Goal: Use online tool/utility: Utilize a website feature to perform a specific function

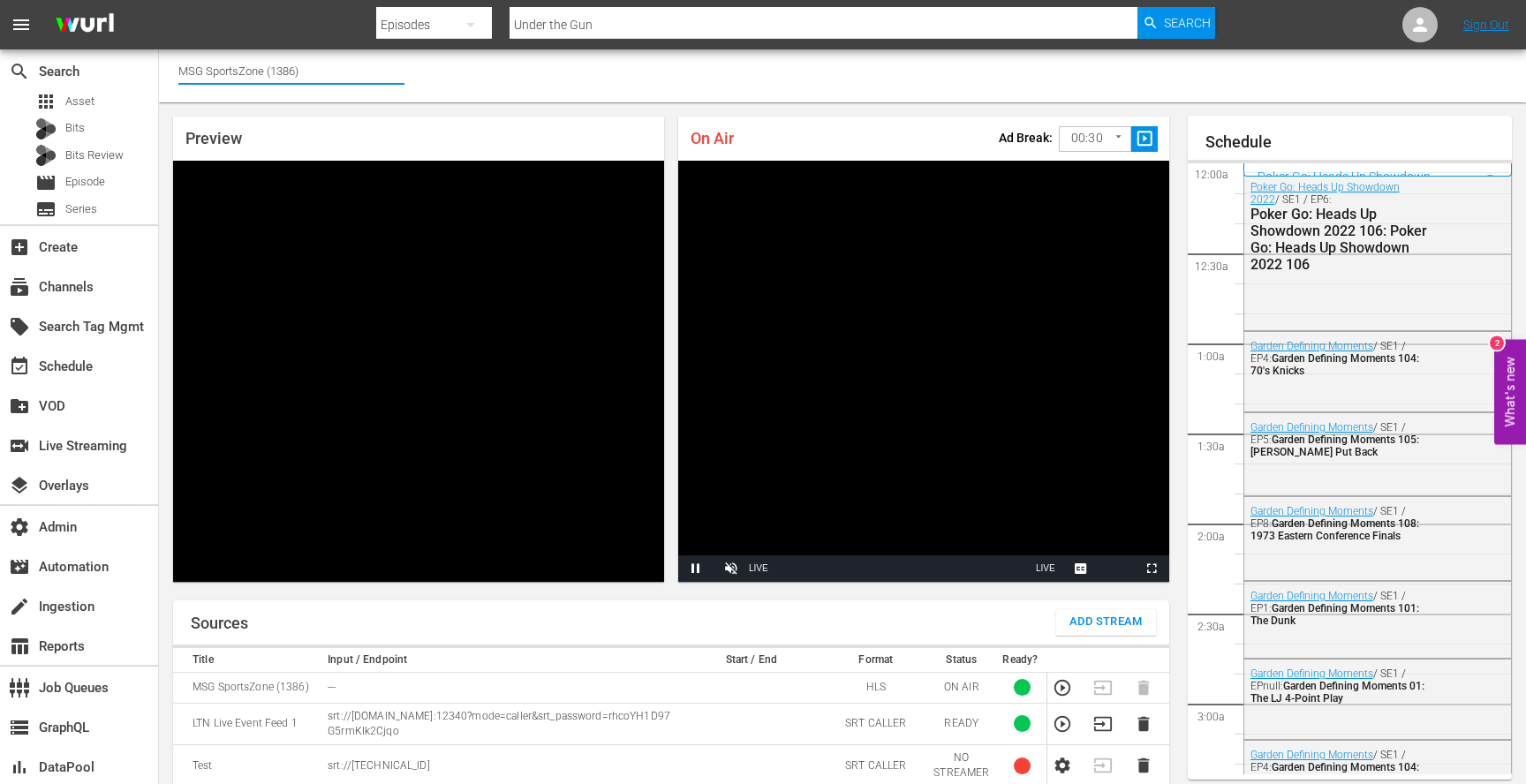
scroll to position [2234, 0]
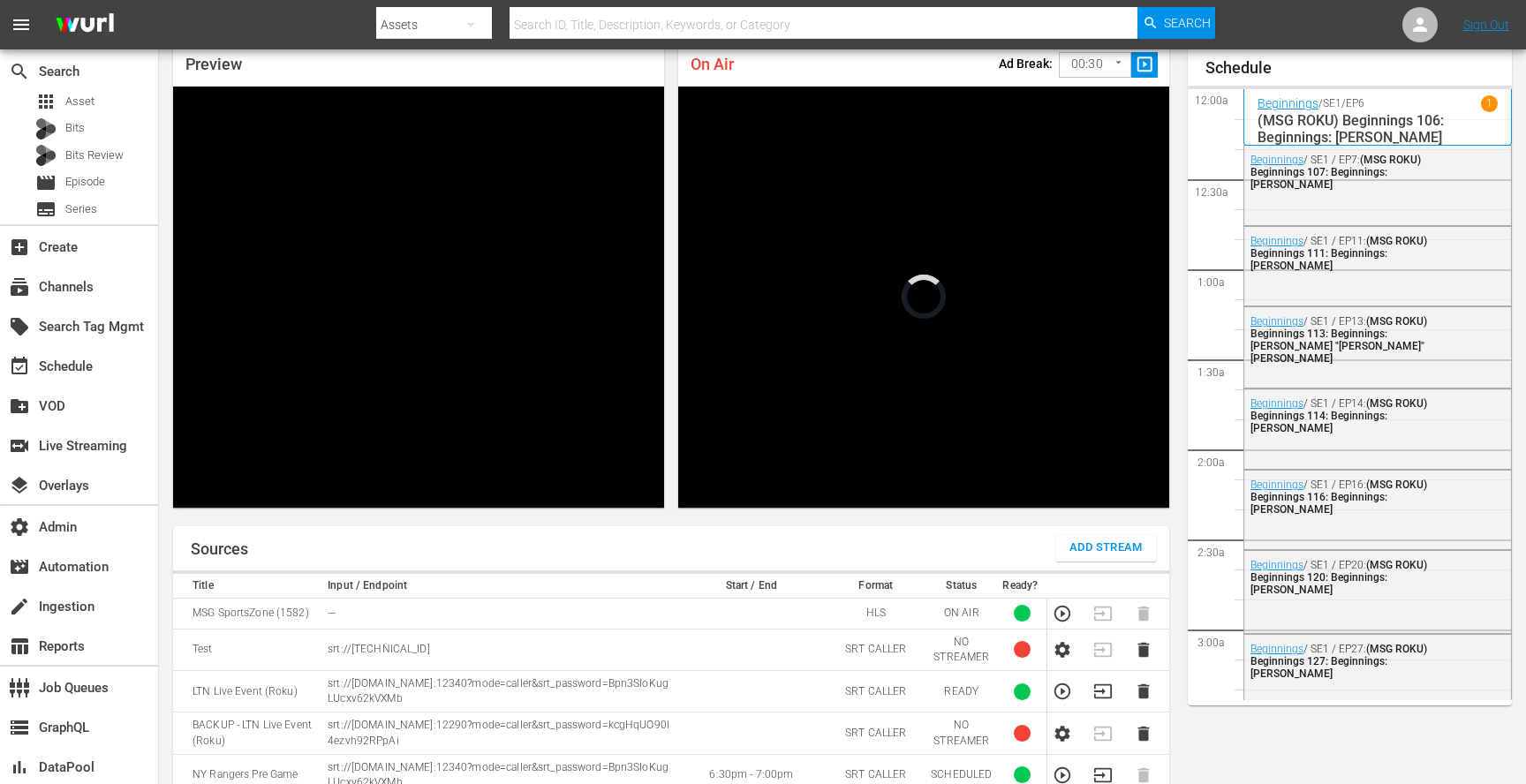
scroll to position [2762, 0]
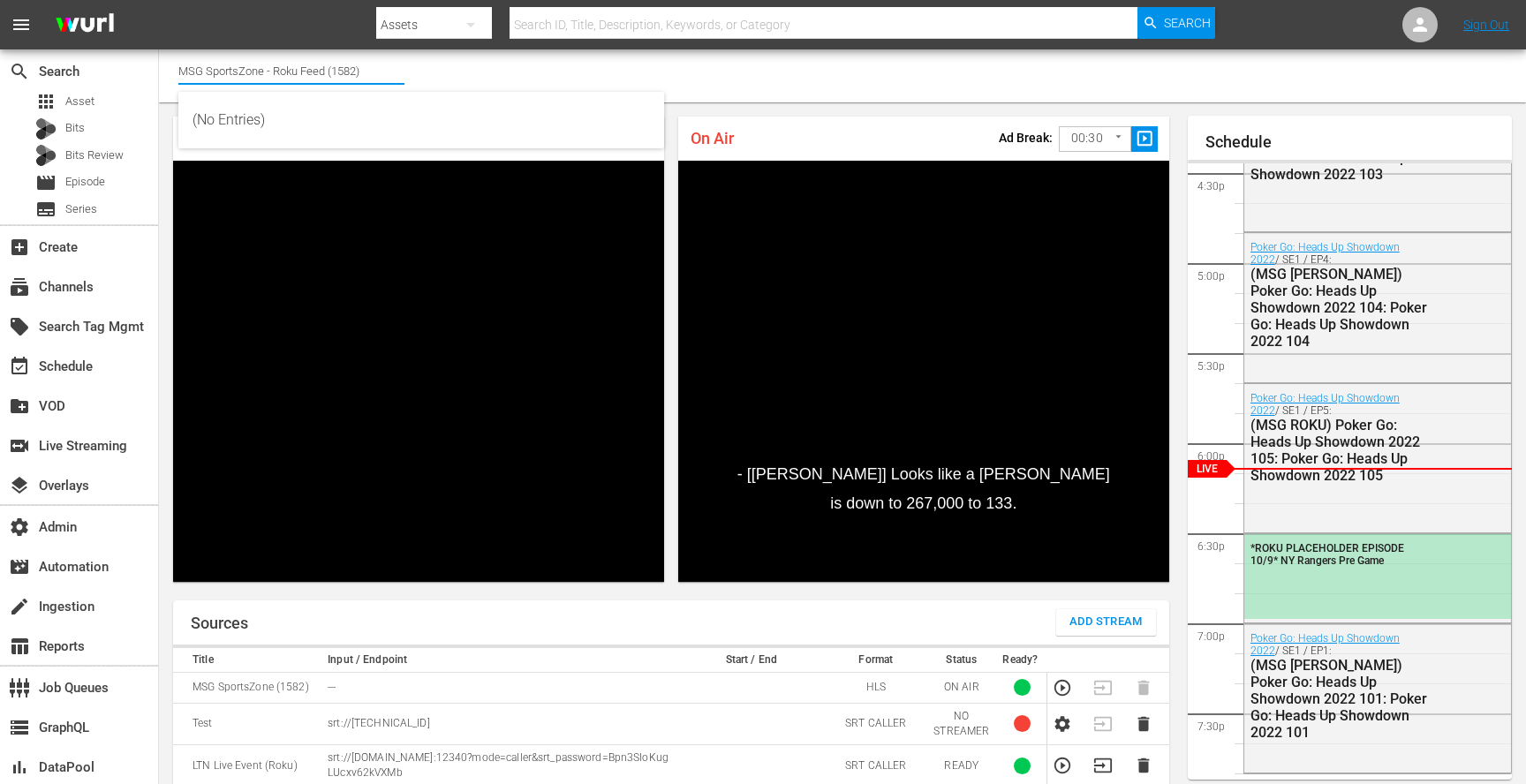
drag, startPoint x: 329, startPoint y: 70, endPoint x: 439, endPoint y: 60, distance: 110.5
click at [439, 60] on div "Channel Title MSG SportsZone - Roku Feed (1582)" at bounding box center [842, 76] width 1367 height 53
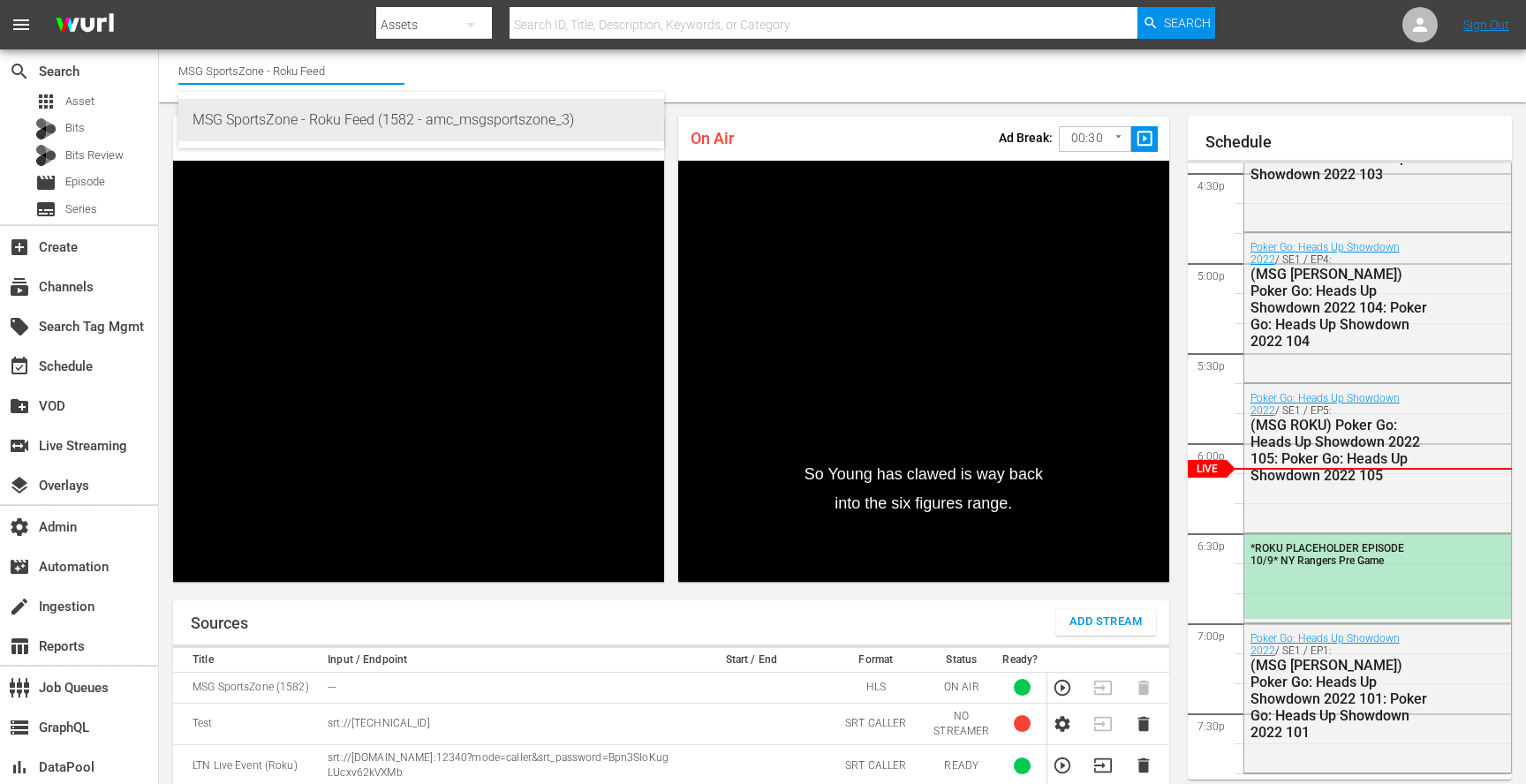
click at [302, 123] on div "MSG SportsZone - Roku Feed (1582 - amc_msgsportszone_3)" at bounding box center [421, 119] width 457 height 42
type input "MSG SportsZone - Roku Feed (1582 - amc_msgsportszone_3)"
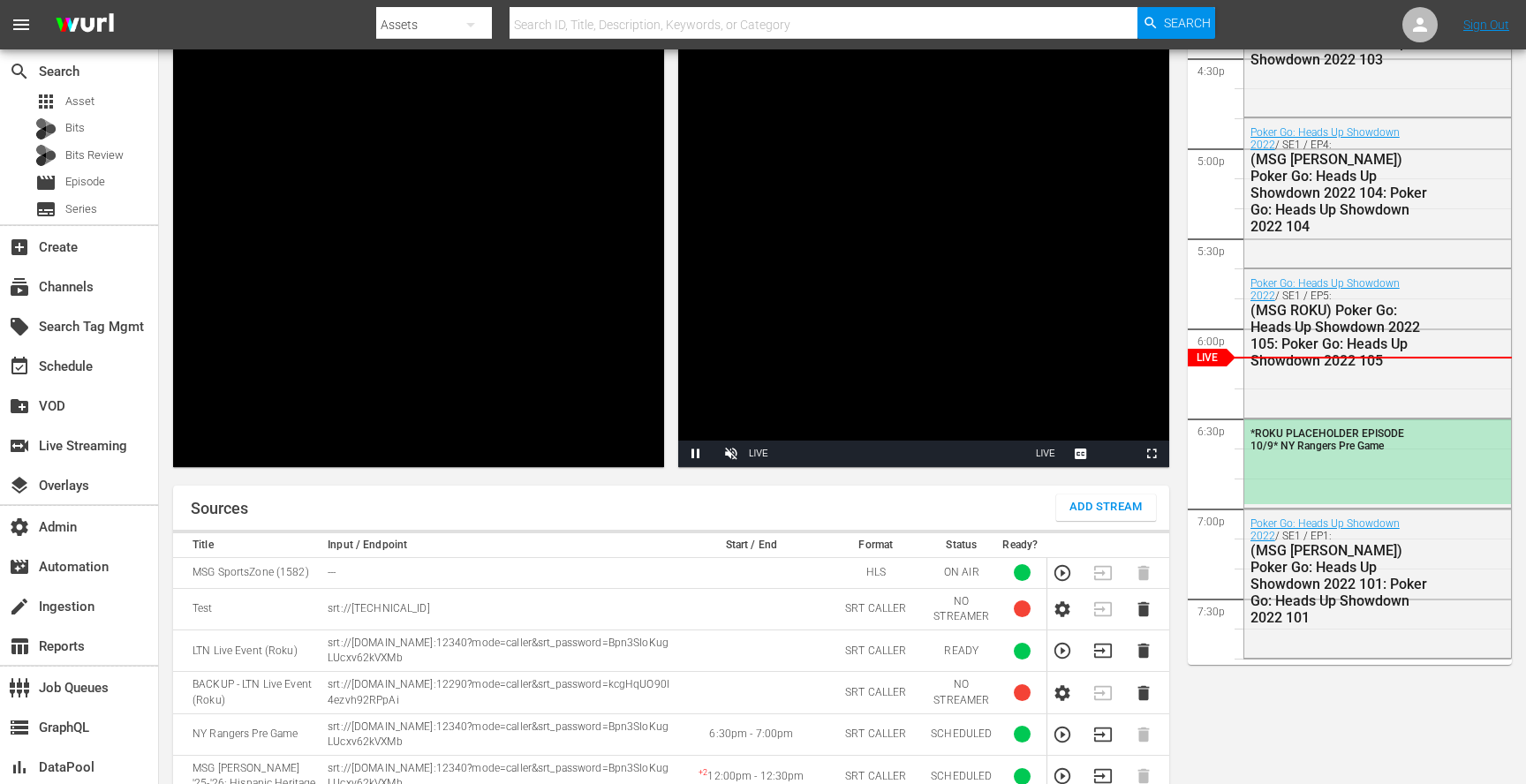
scroll to position [122, 0]
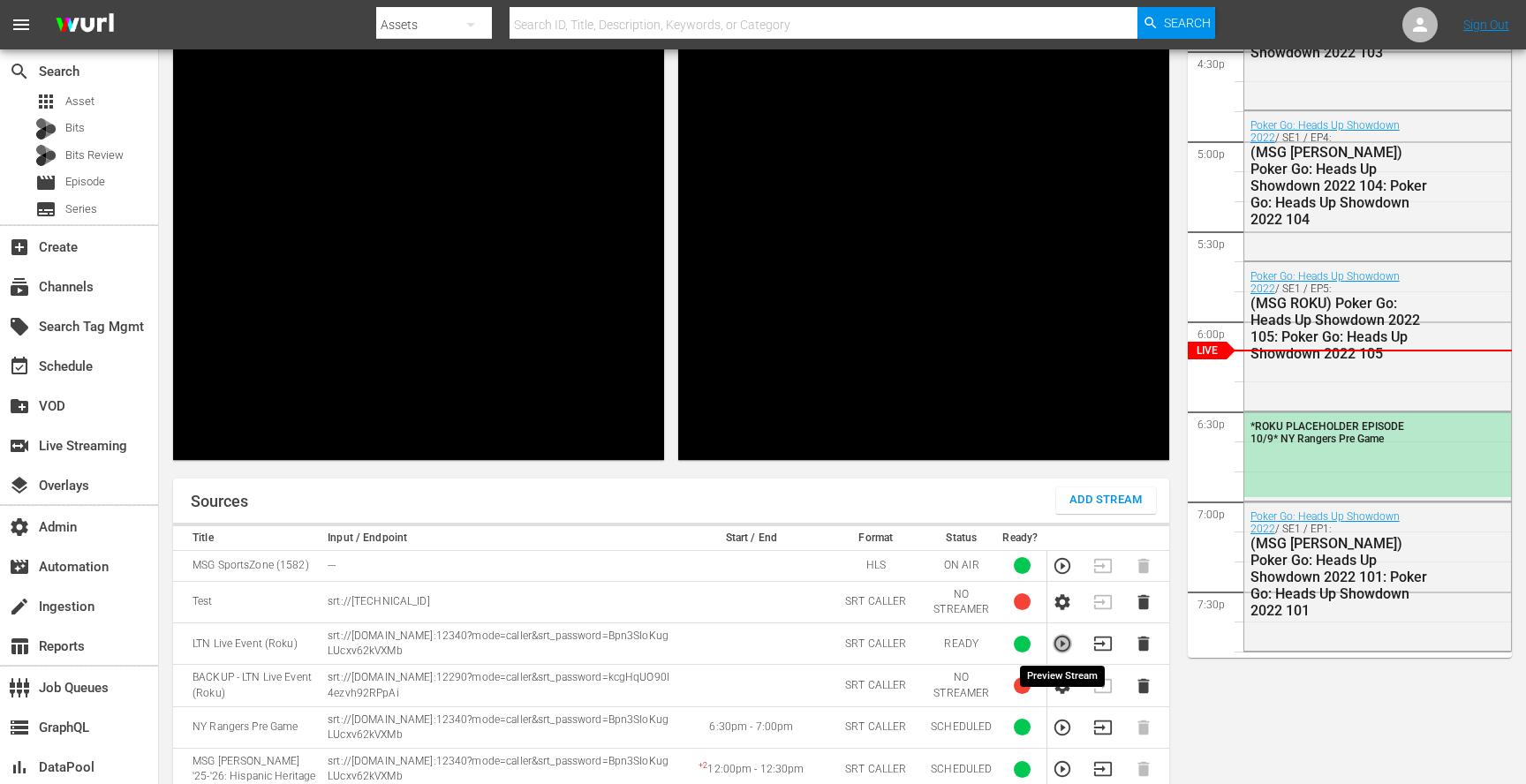
click at [1055, 646] on icon "button" at bounding box center [1062, 643] width 16 height 16
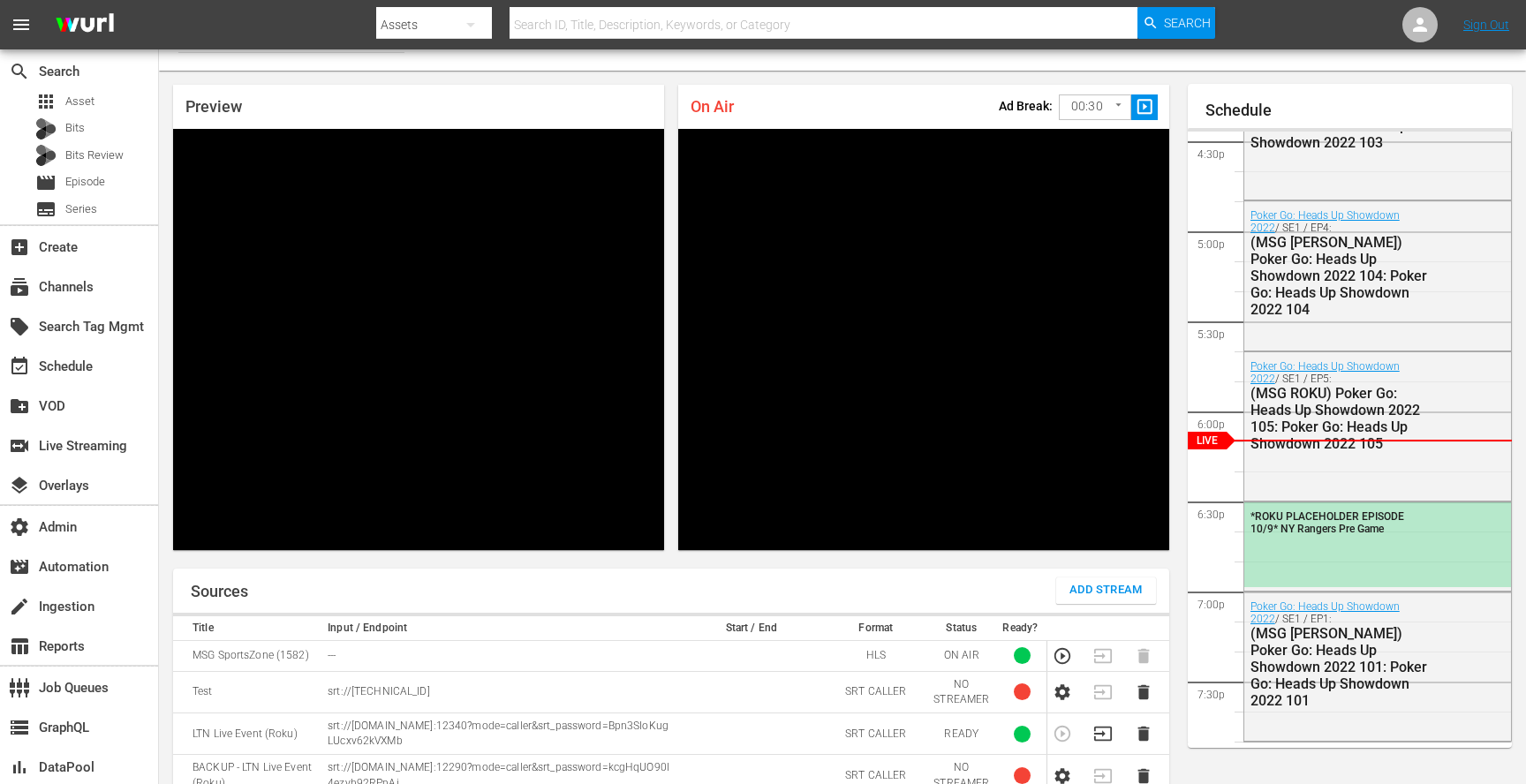
scroll to position [19, 0]
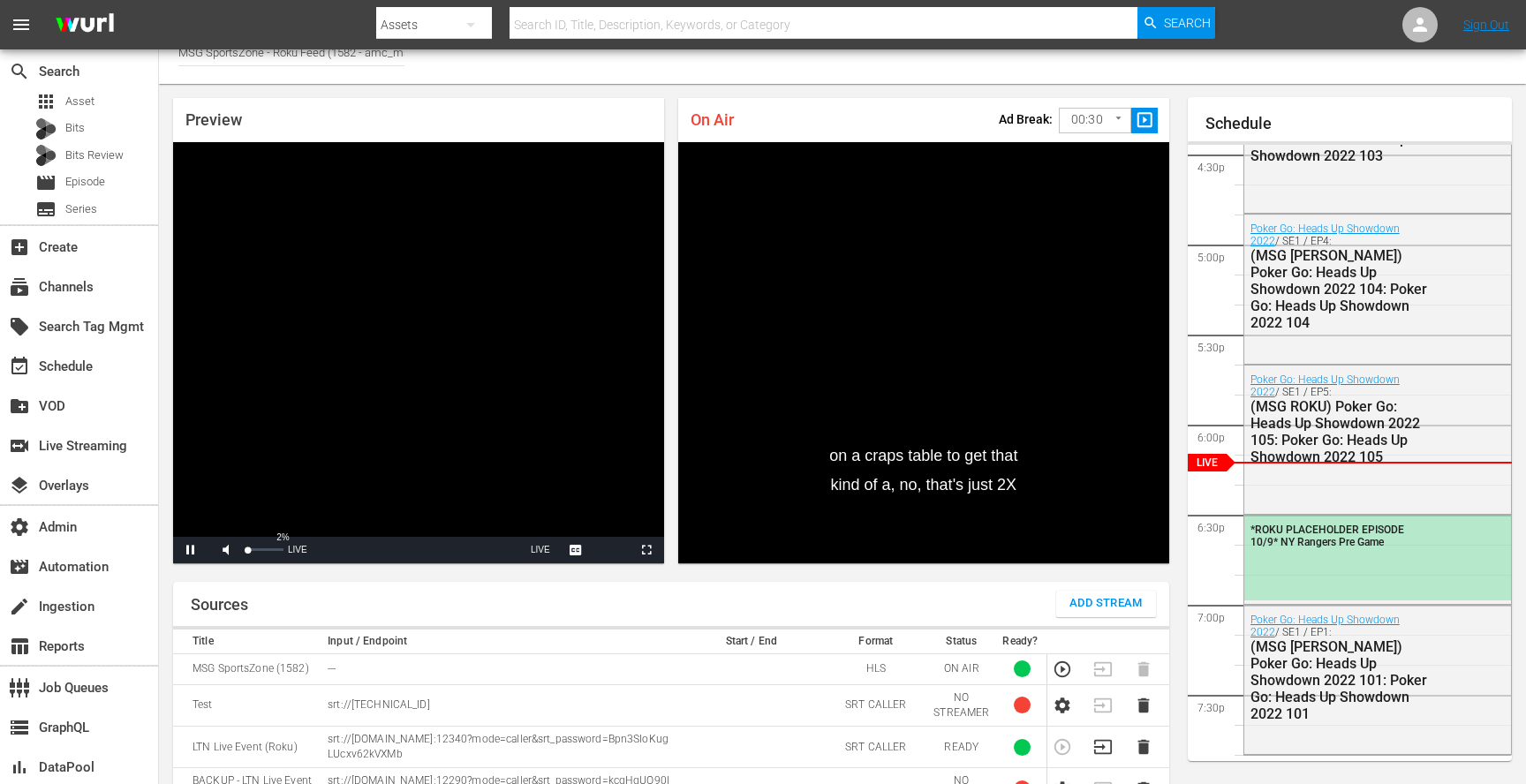
click at [248, 550] on div "Volume Level" at bounding box center [248, 549] width 1 height 3
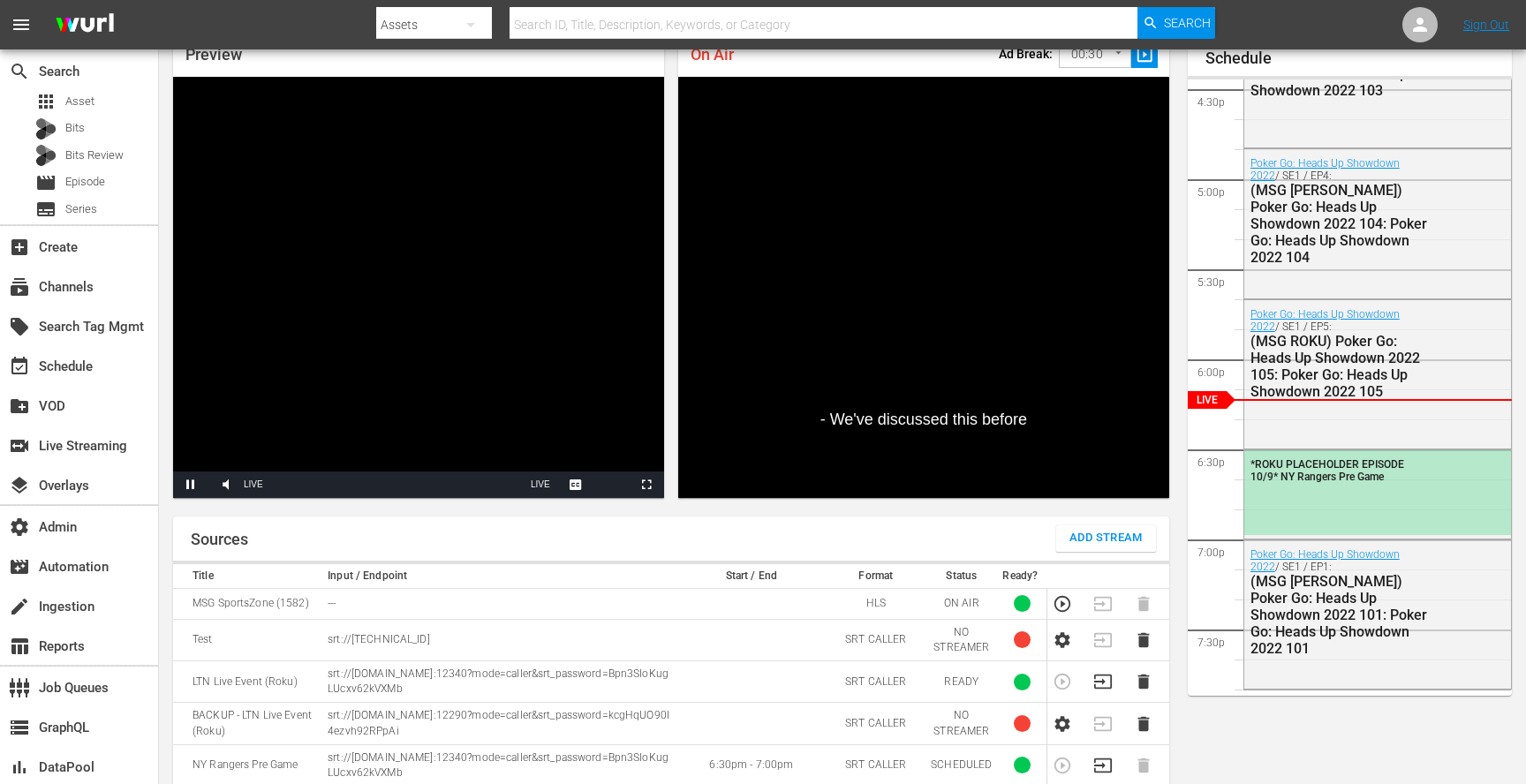
scroll to position [0, 0]
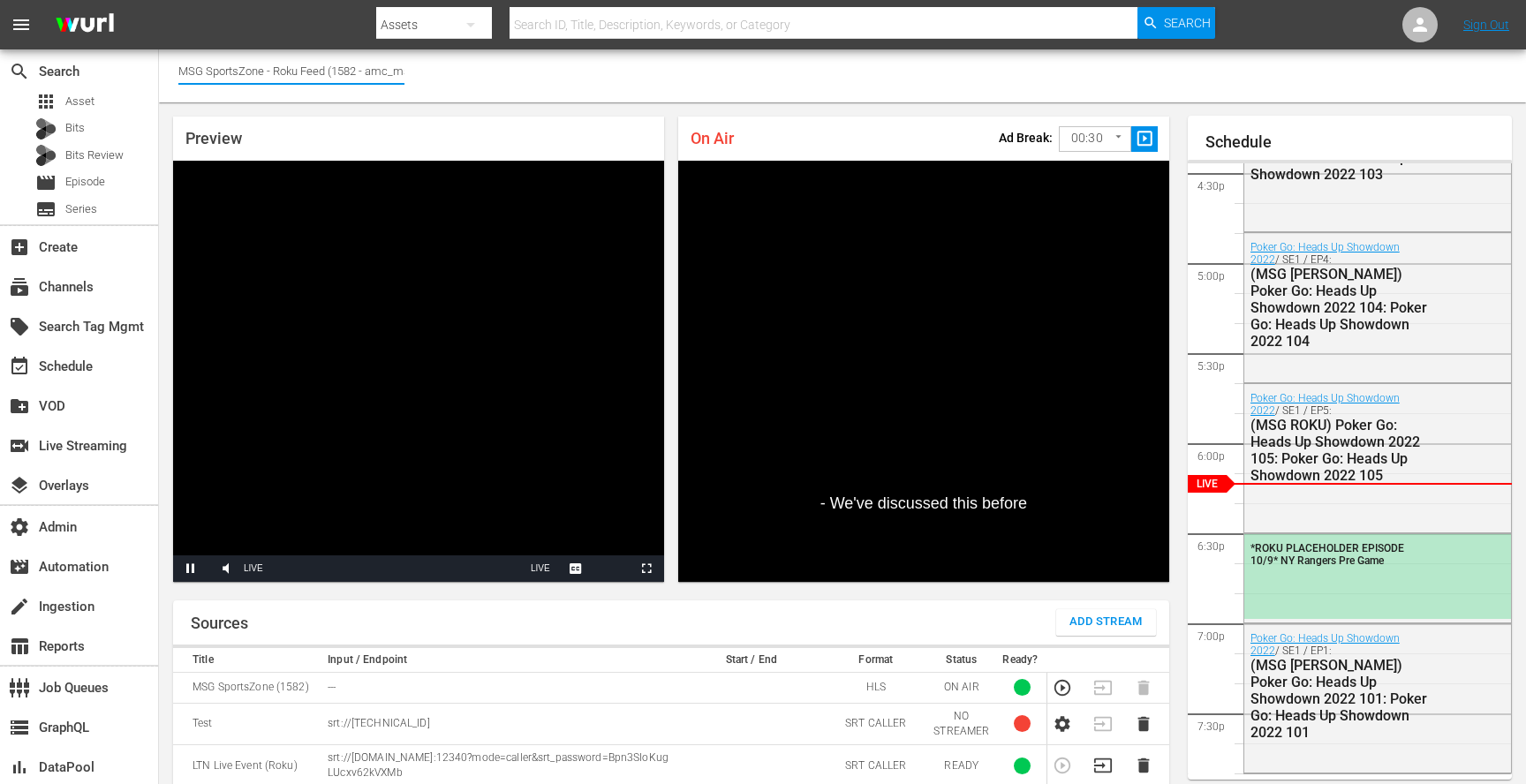
click at [385, 70] on input "MSG SportsZone - Roku Feed (1582 - amc_msgsportszone_3)" at bounding box center [291, 70] width 226 height 42
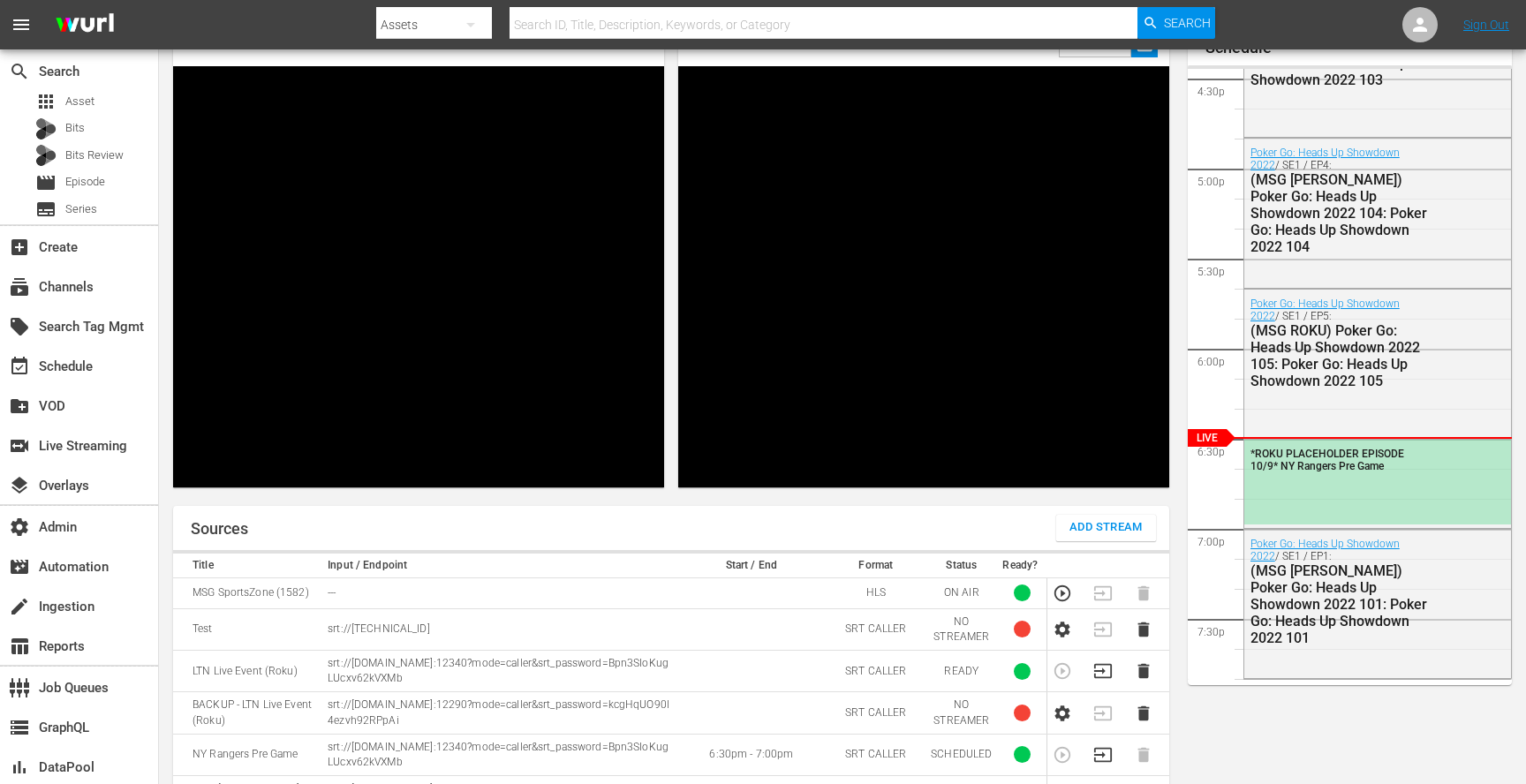
scroll to position [92, 0]
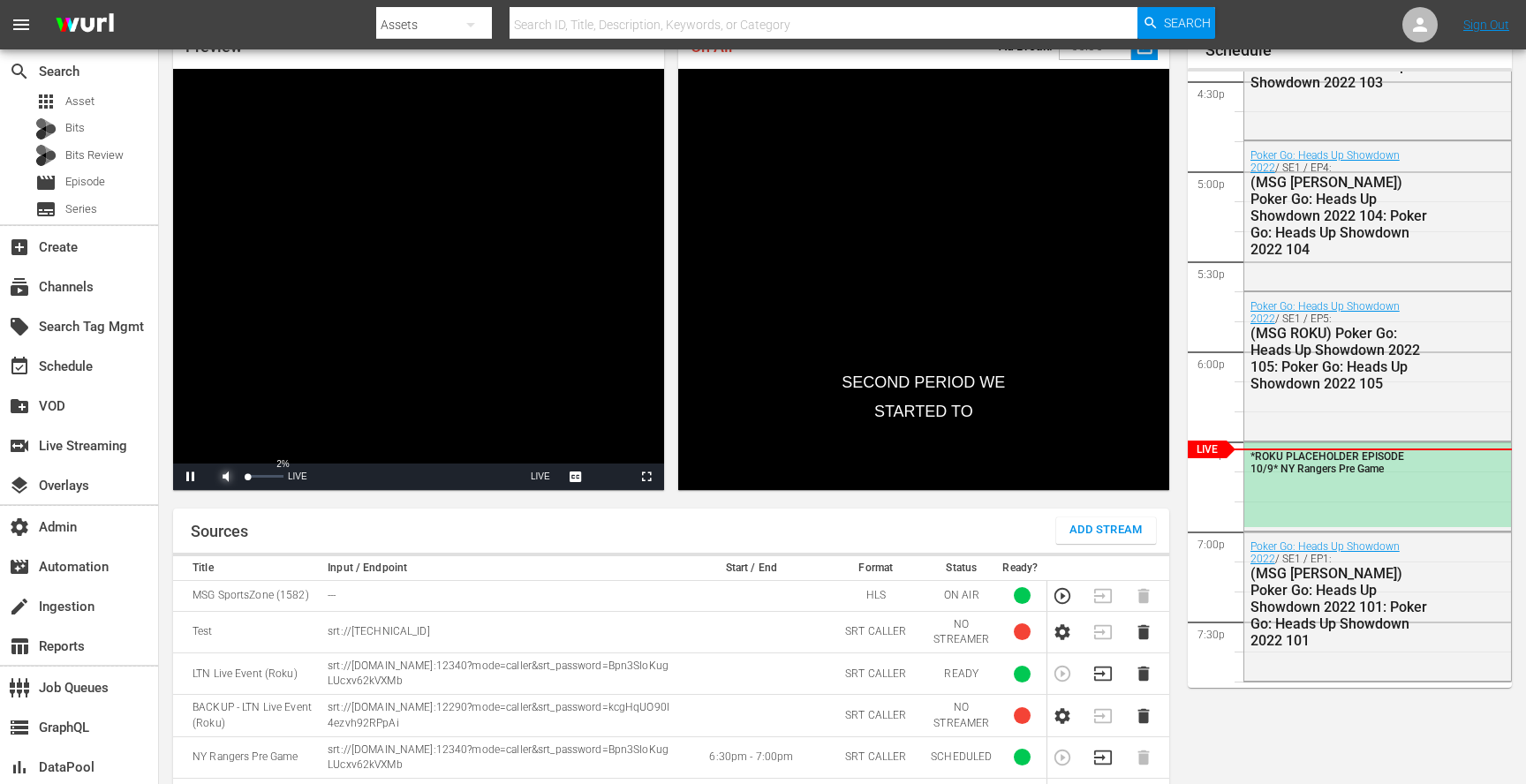
click at [226, 476] on span "Video Player" at bounding box center [226, 476] width 0 height 0
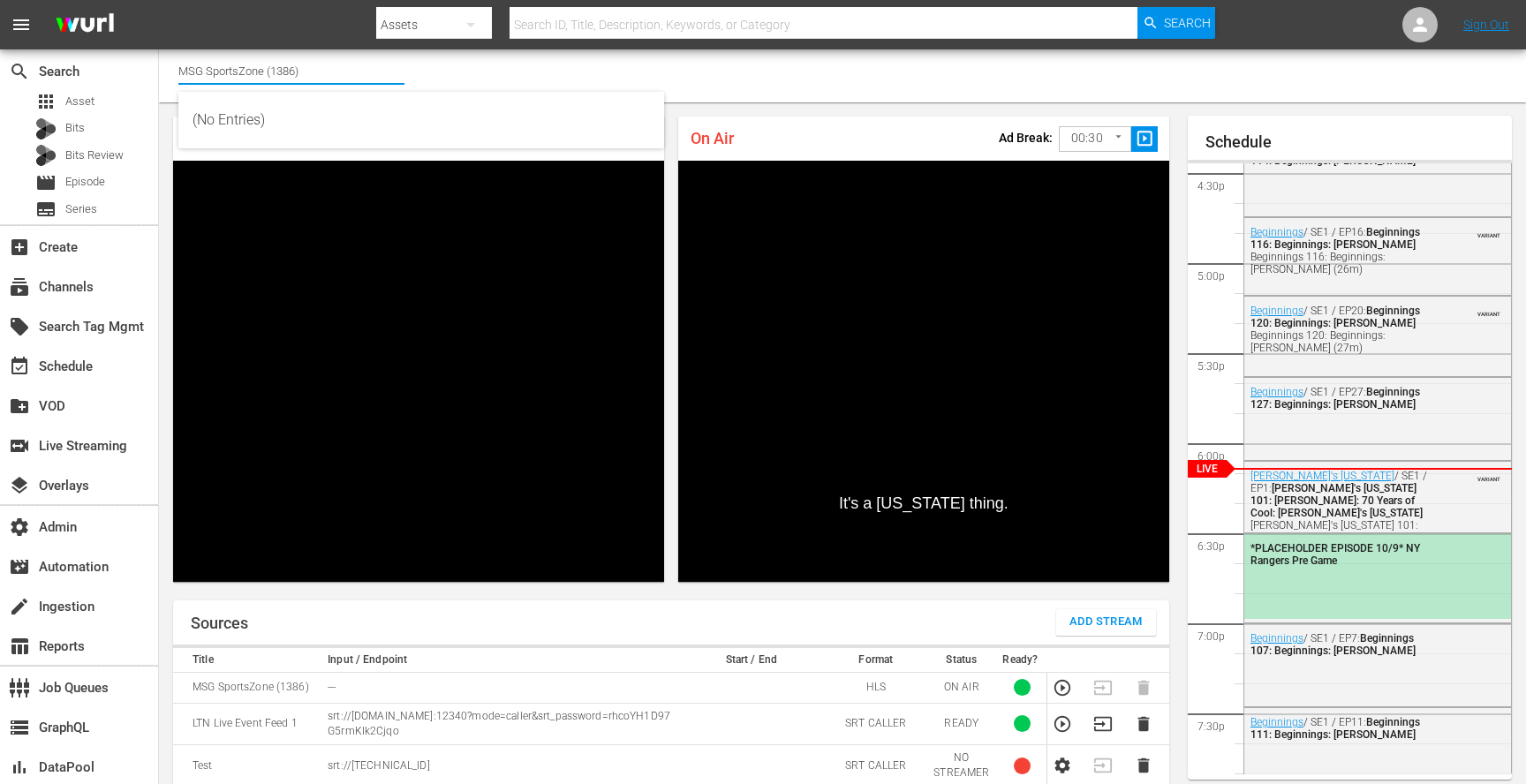
click at [329, 70] on input "MSG SportsZone (1386)" at bounding box center [291, 70] width 226 height 42
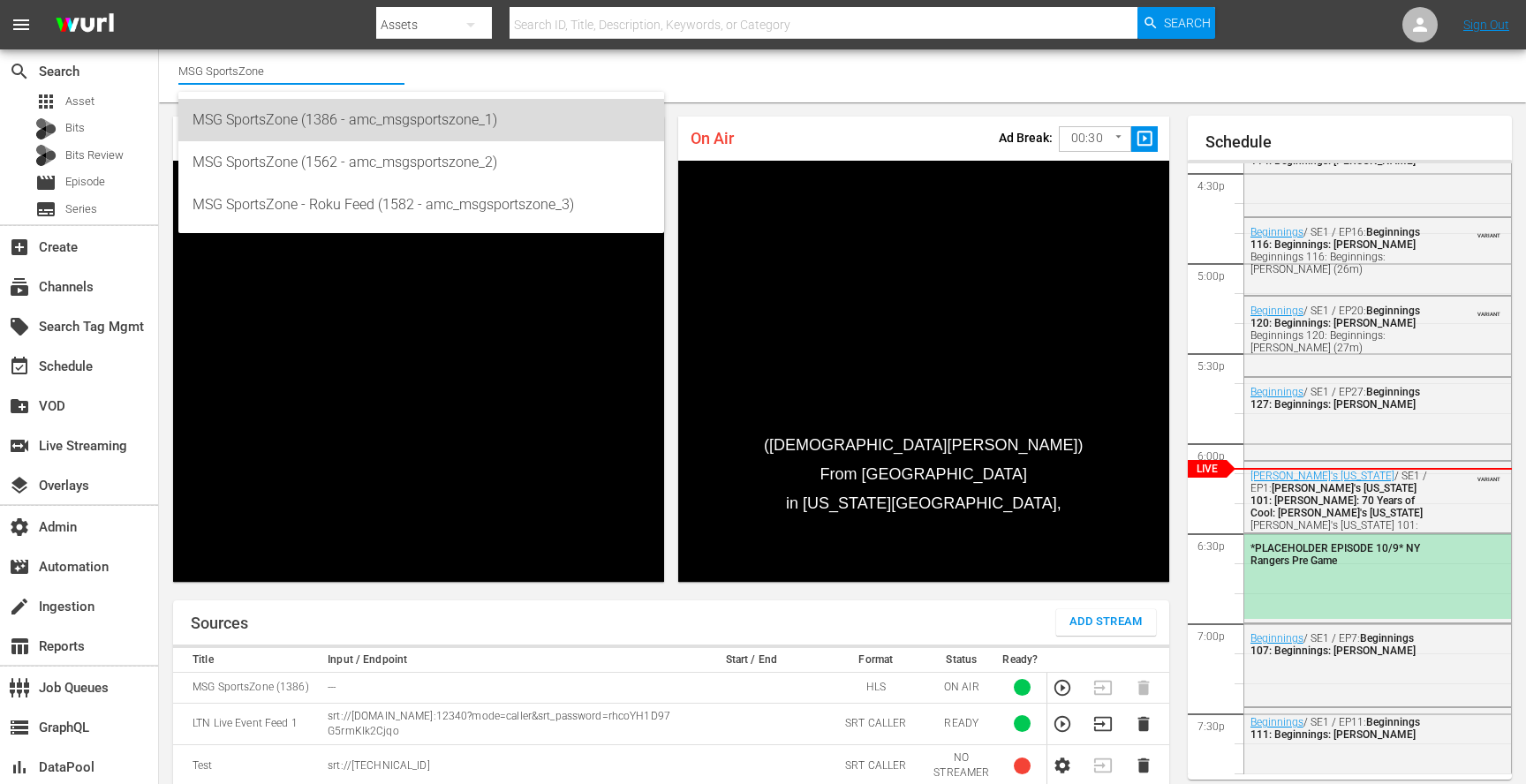
click at [339, 117] on div "MSG SportsZone (1386 - amc_msgsportszone_1)" at bounding box center [421, 119] width 457 height 42
type input "MSG SportsZone (1386 - amc_msgsportszone_1)"
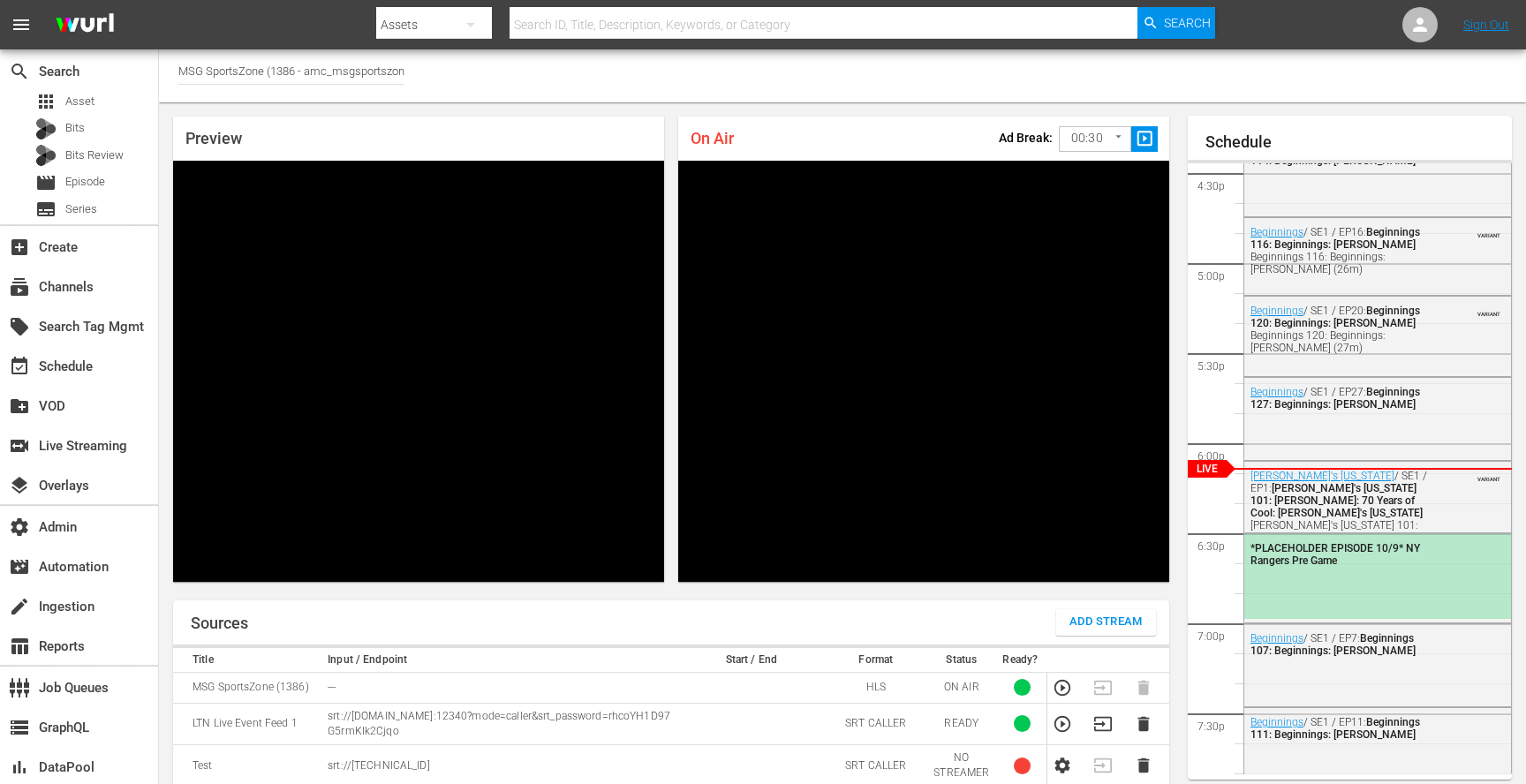
click at [384, 74] on input "MSG SportsZone (1386 - amc_msgsportszone_1)" at bounding box center [291, 70] width 226 height 42
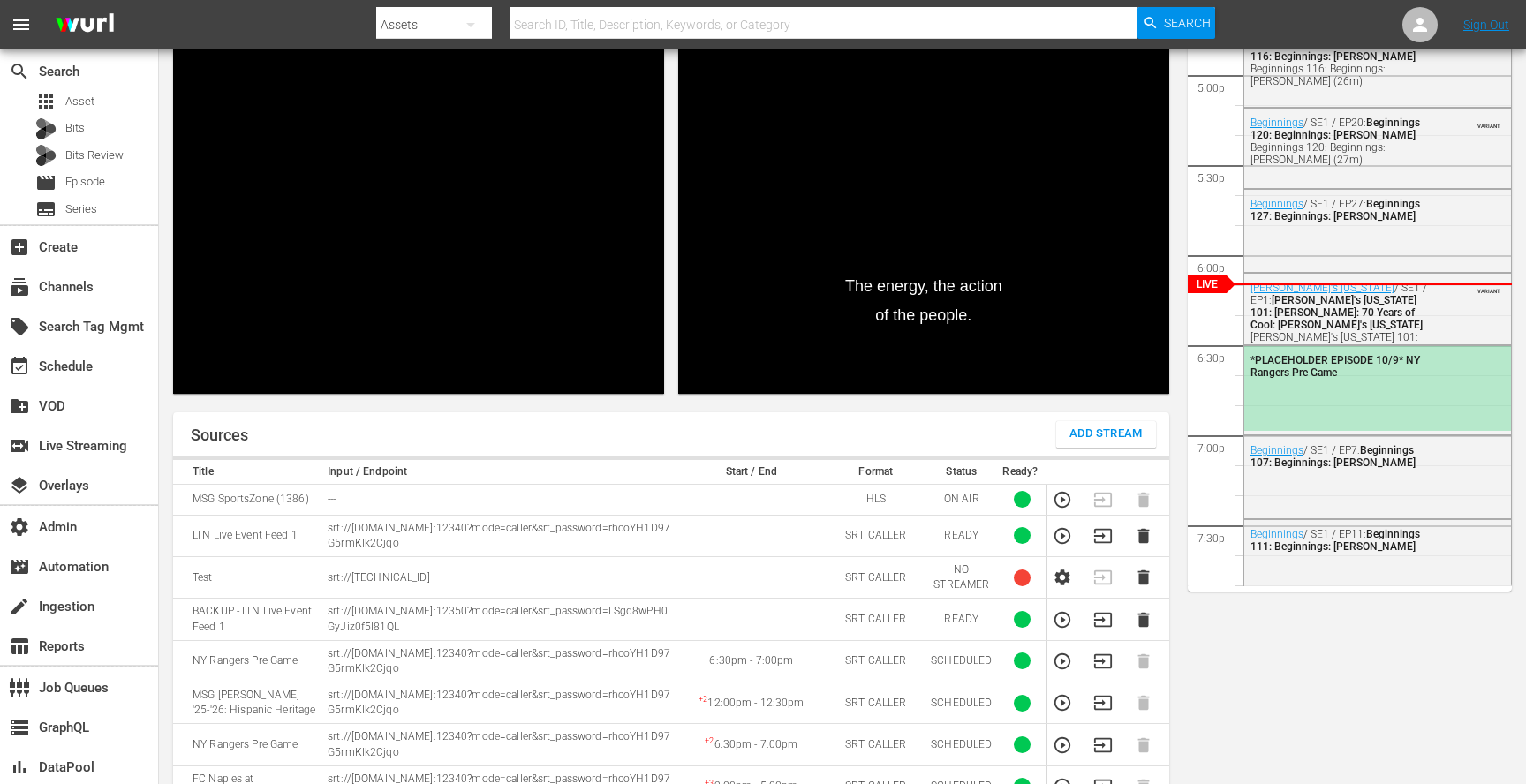
scroll to position [210, 0]
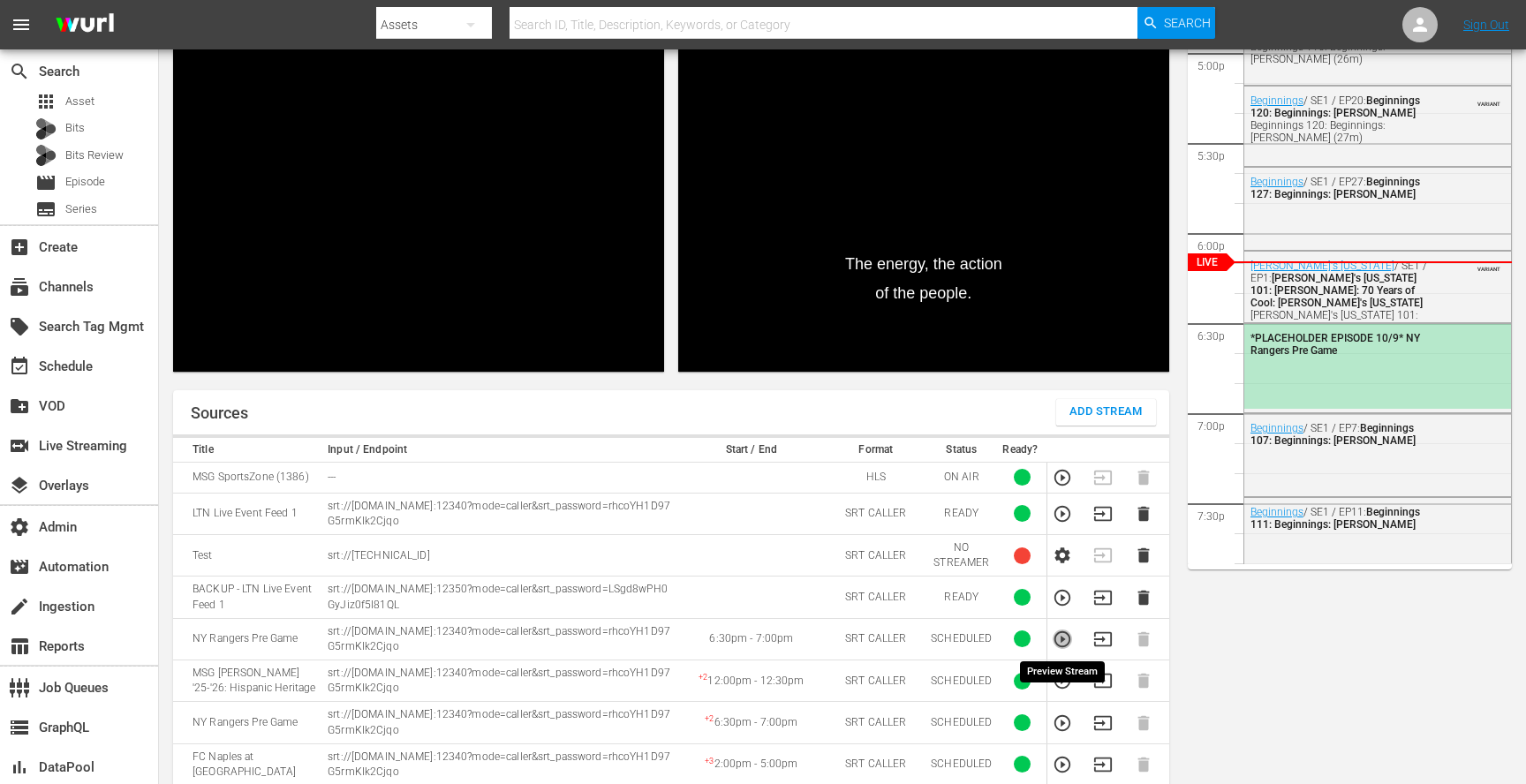
click at [1060, 639] on icon "button" at bounding box center [1062, 639] width 19 height 19
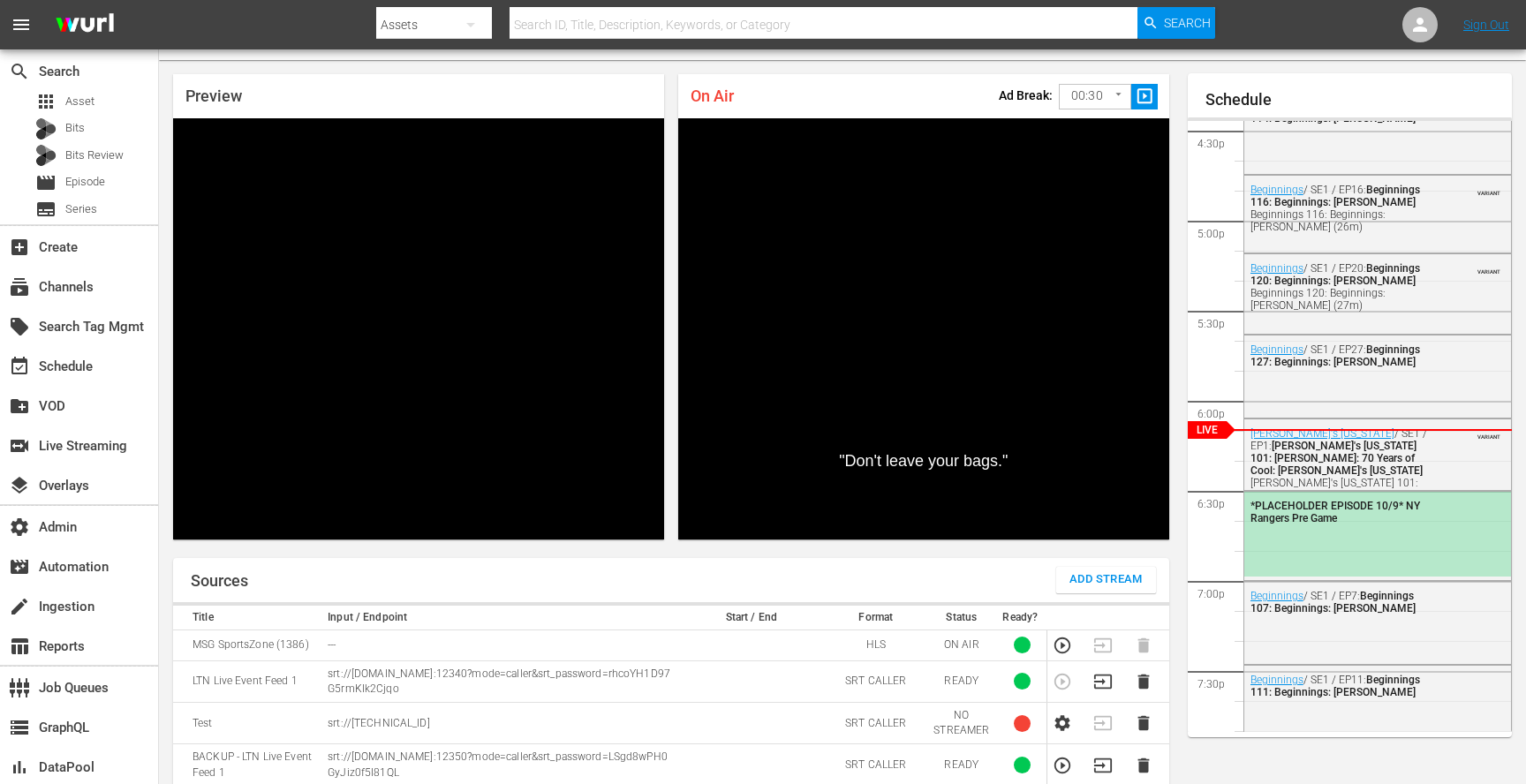
scroll to position [33, 0]
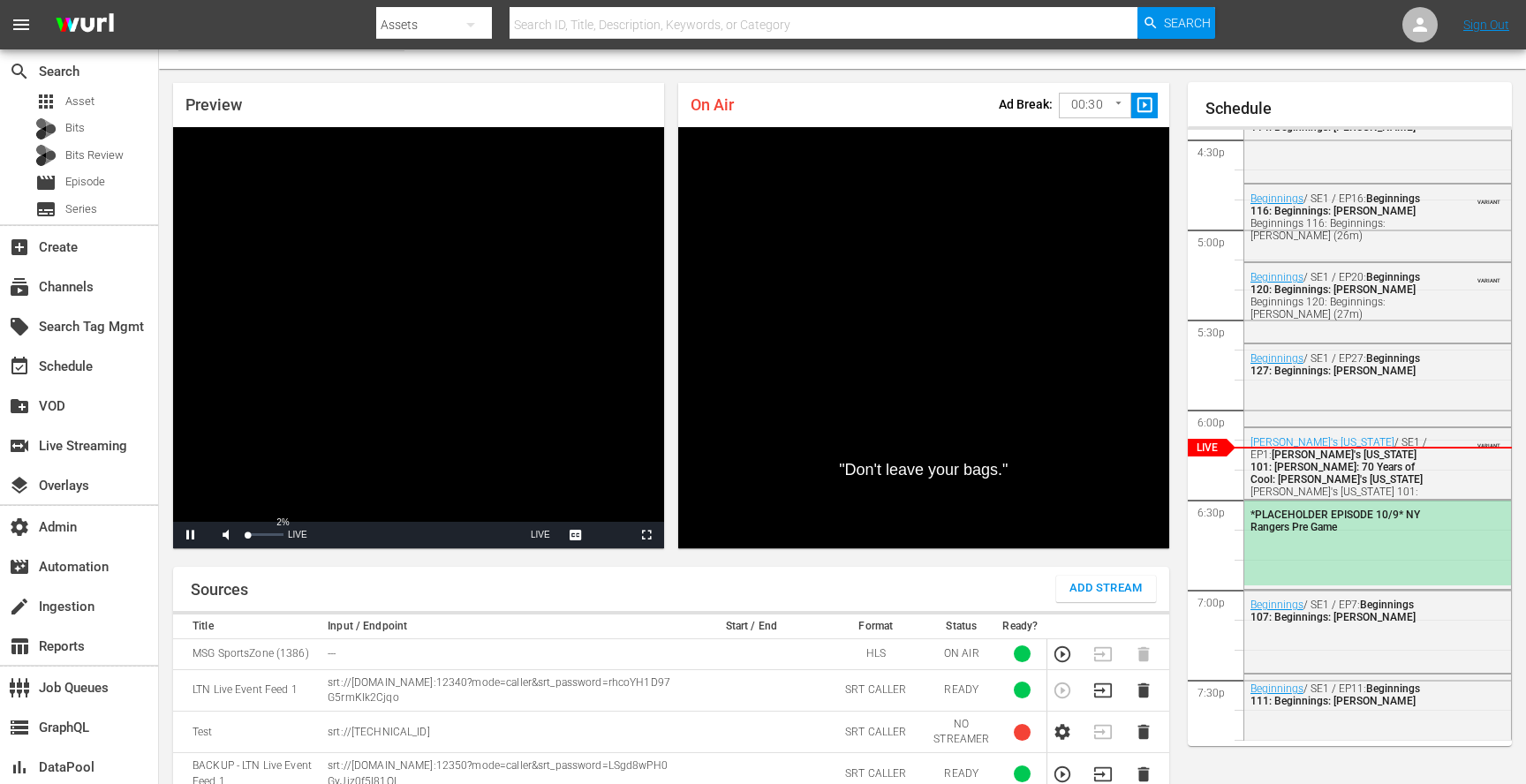
click at [248, 535] on div "Volume Level" at bounding box center [248, 534] width 1 height 3
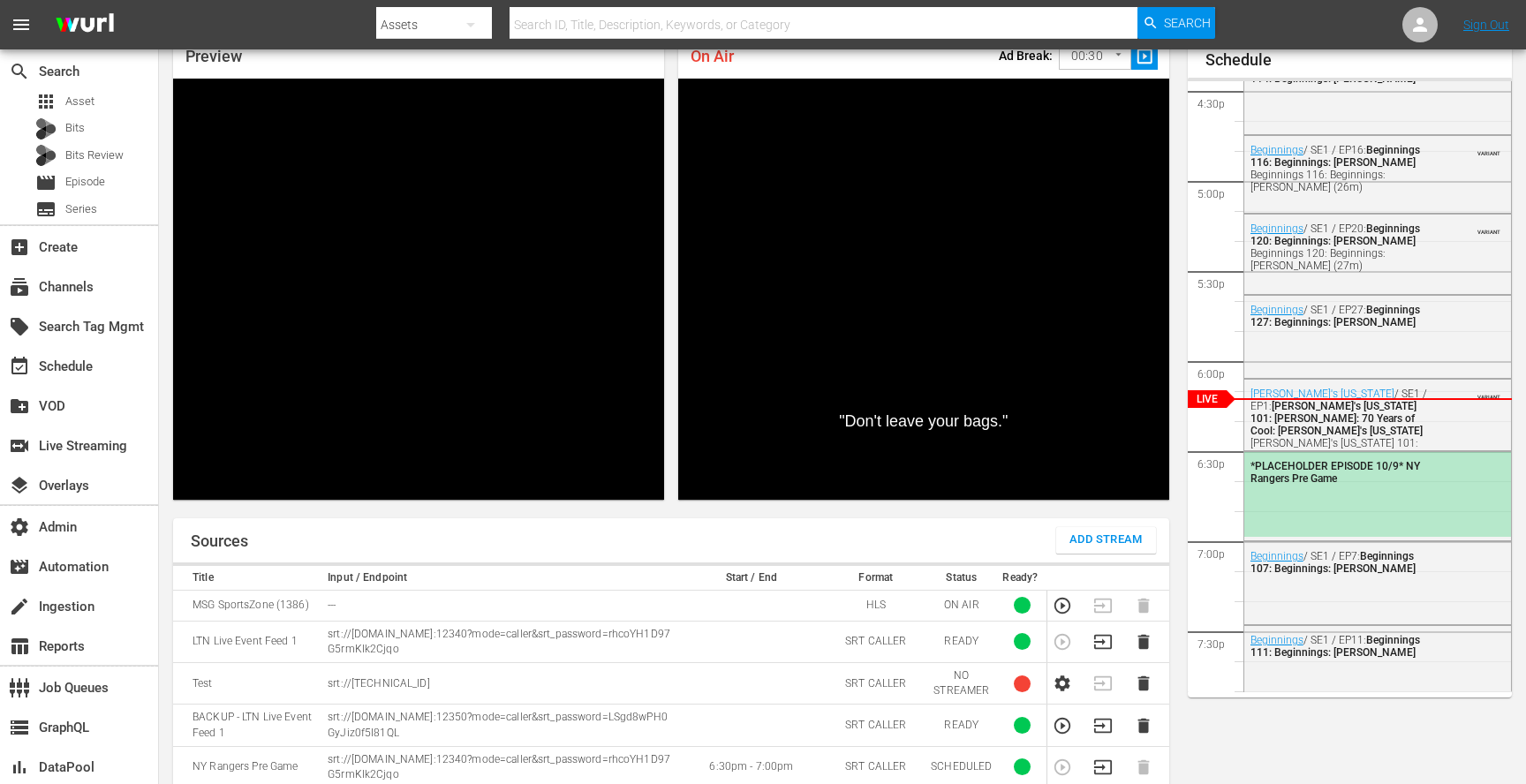
scroll to position [83, 0]
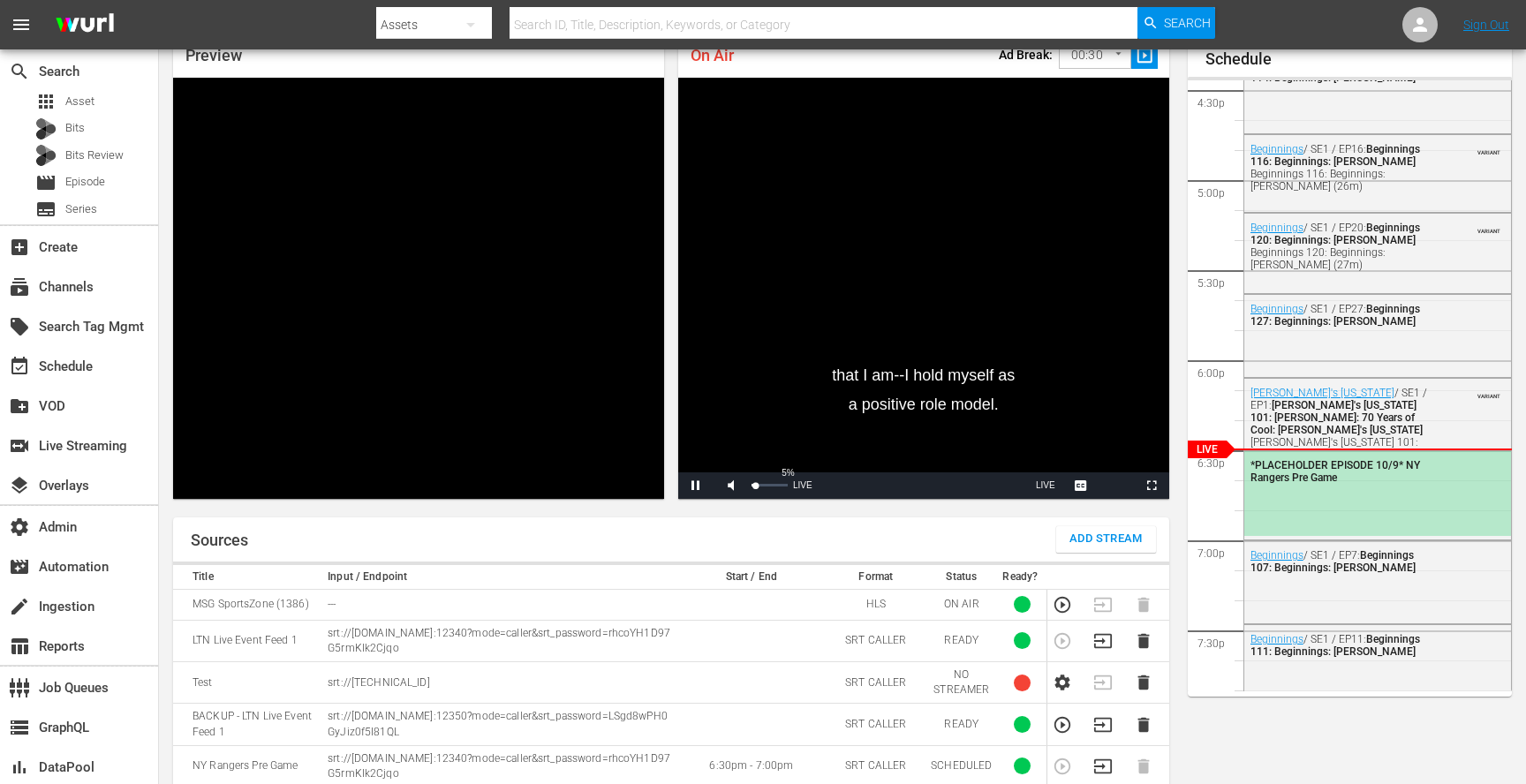
click at [755, 486] on div "Volume Level" at bounding box center [753, 485] width 4 height 3
drag, startPoint x: 754, startPoint y: 488, endPoint x: 740, endPoint y: 488, distance: 14.0
click at [740, 488] on div "Mute 27%" at bounding box center [753, 485] width 80 height 26
click at [731, 485] on span "Video Player" at bounding box center [731, 485] width 0 height 0
click at [698, 516] on div "Preview Video Player is loading. Pause Mute 7% Current Time 20:38 / Duration -:…" at bounding box center [842, 515] width 1367 height 991
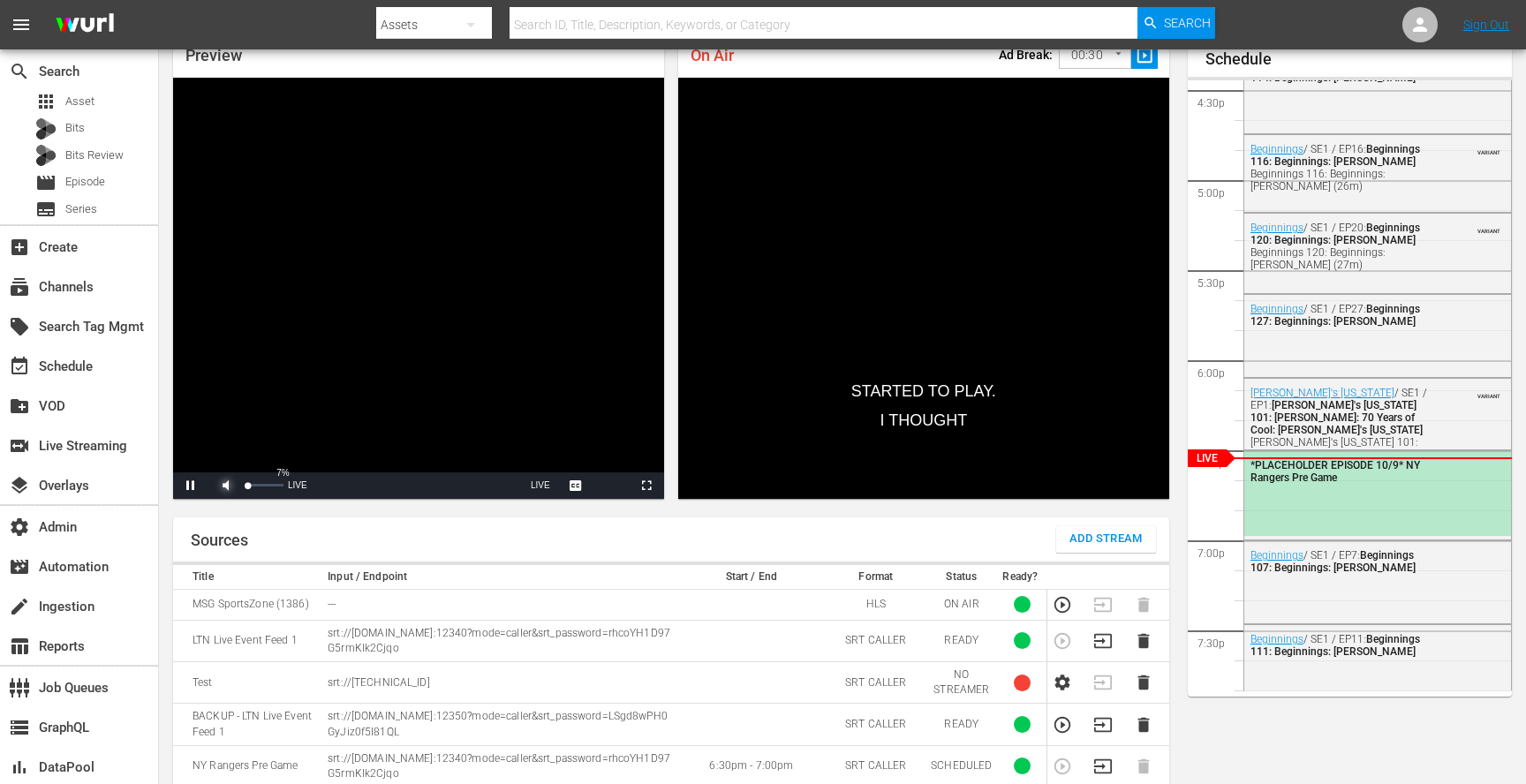
click at [226, 485] on span "Video Player" at bounding box center [226, 485] width 0 height 0
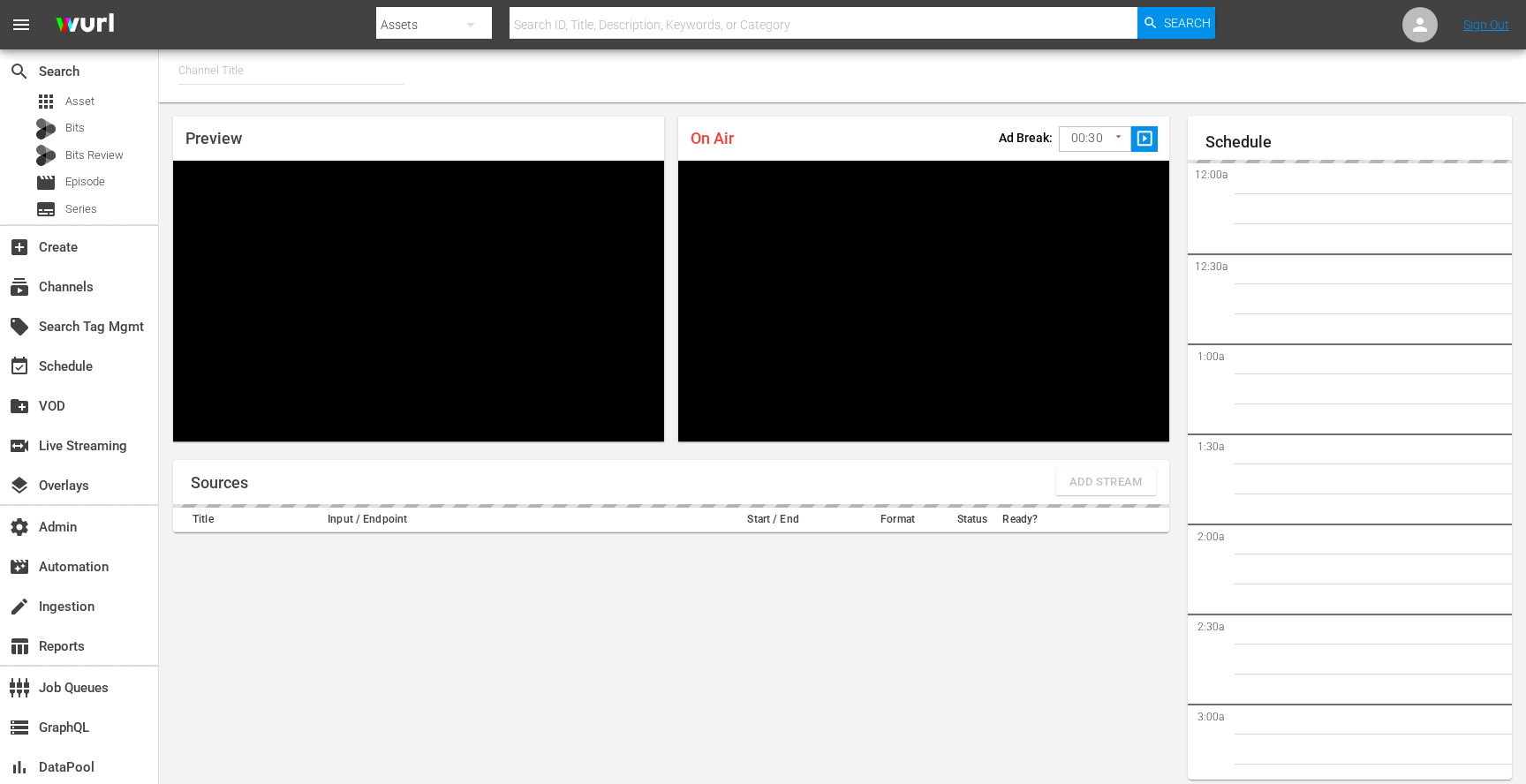
type input "MSG SportsZone - Roku Feed (1582)"
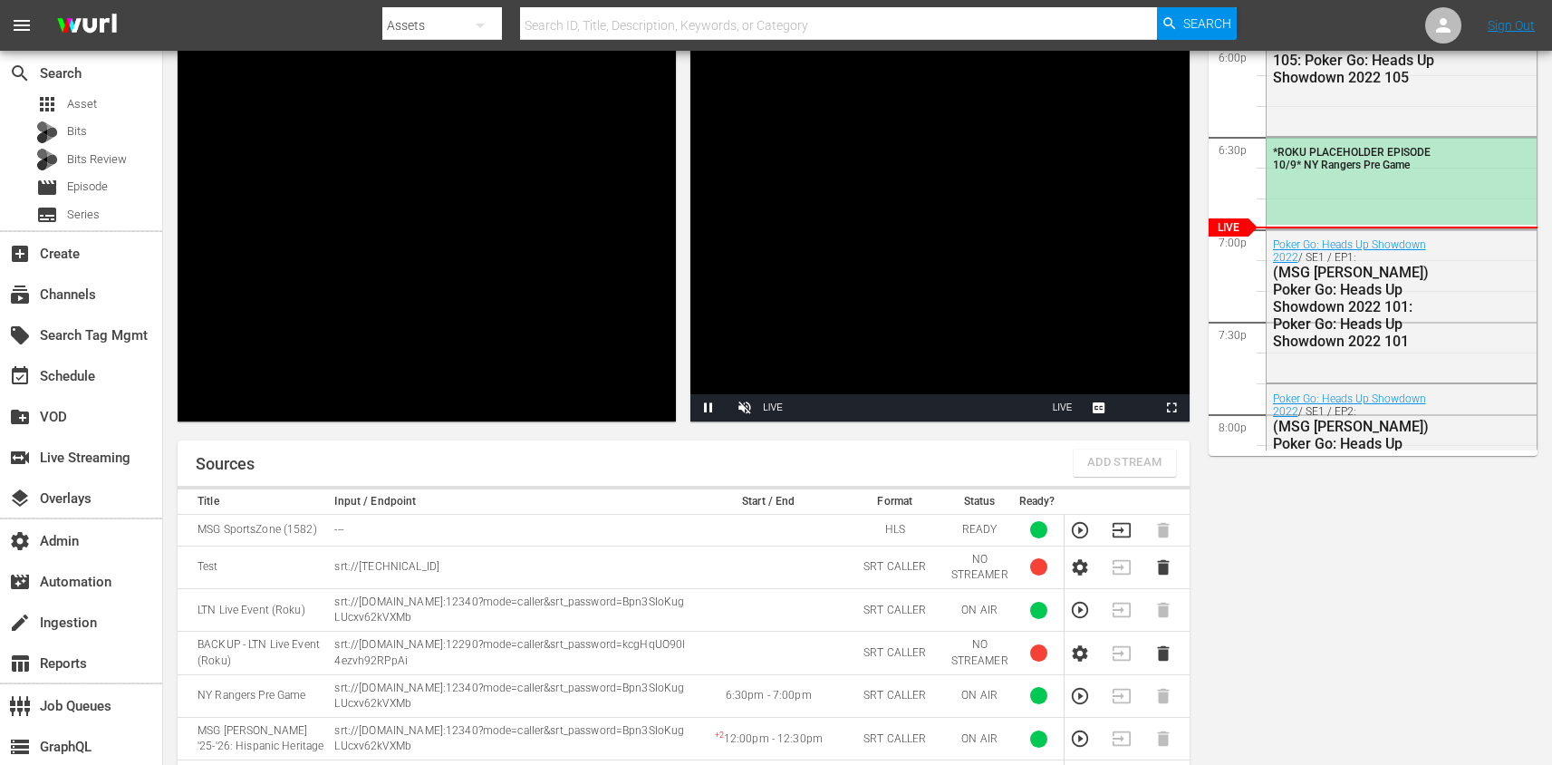
scroll to position [293, 0]
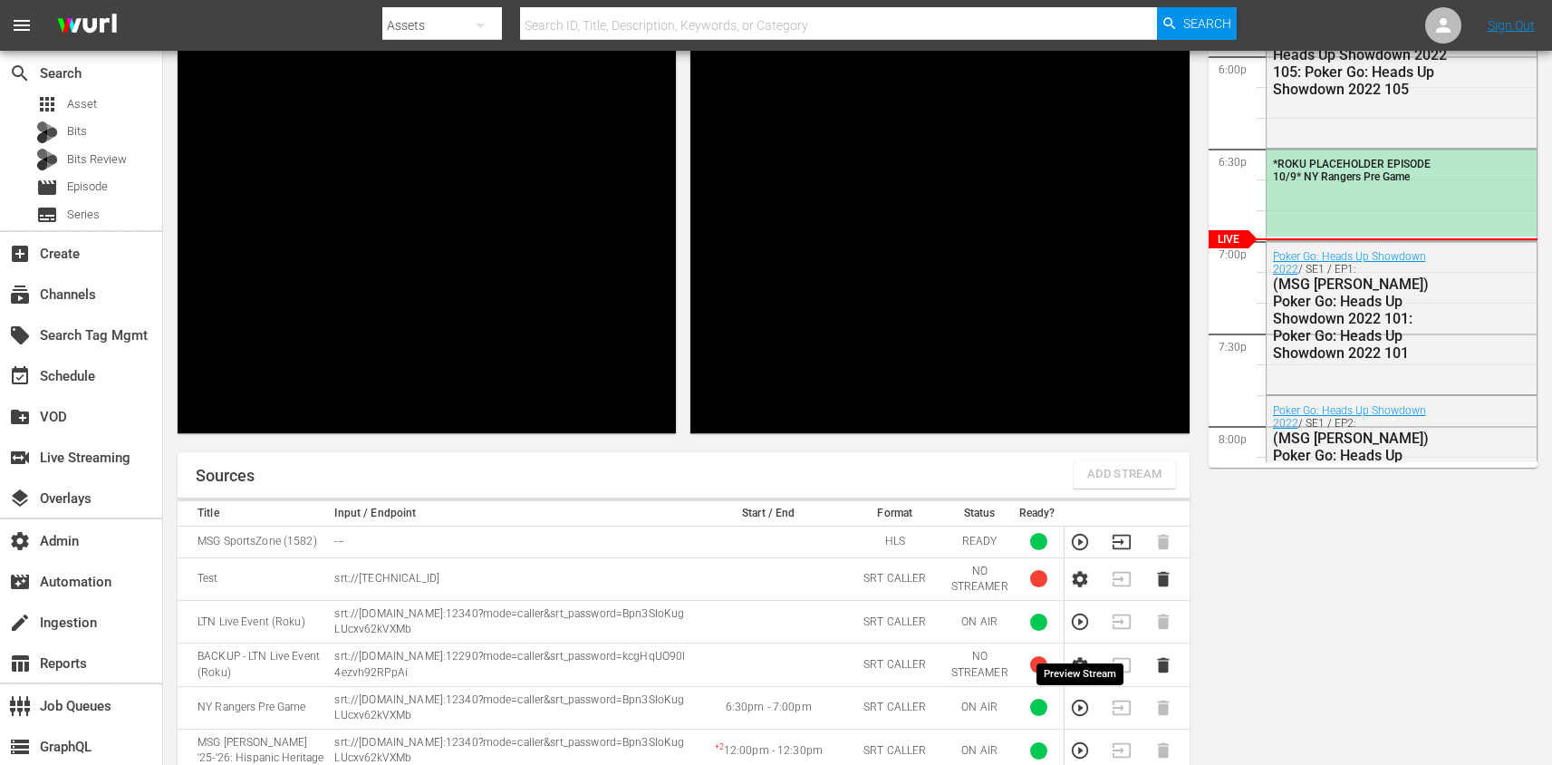
click at [1078, 710] on icon "button" at bounding box center [1080, 708] width 20 height 20
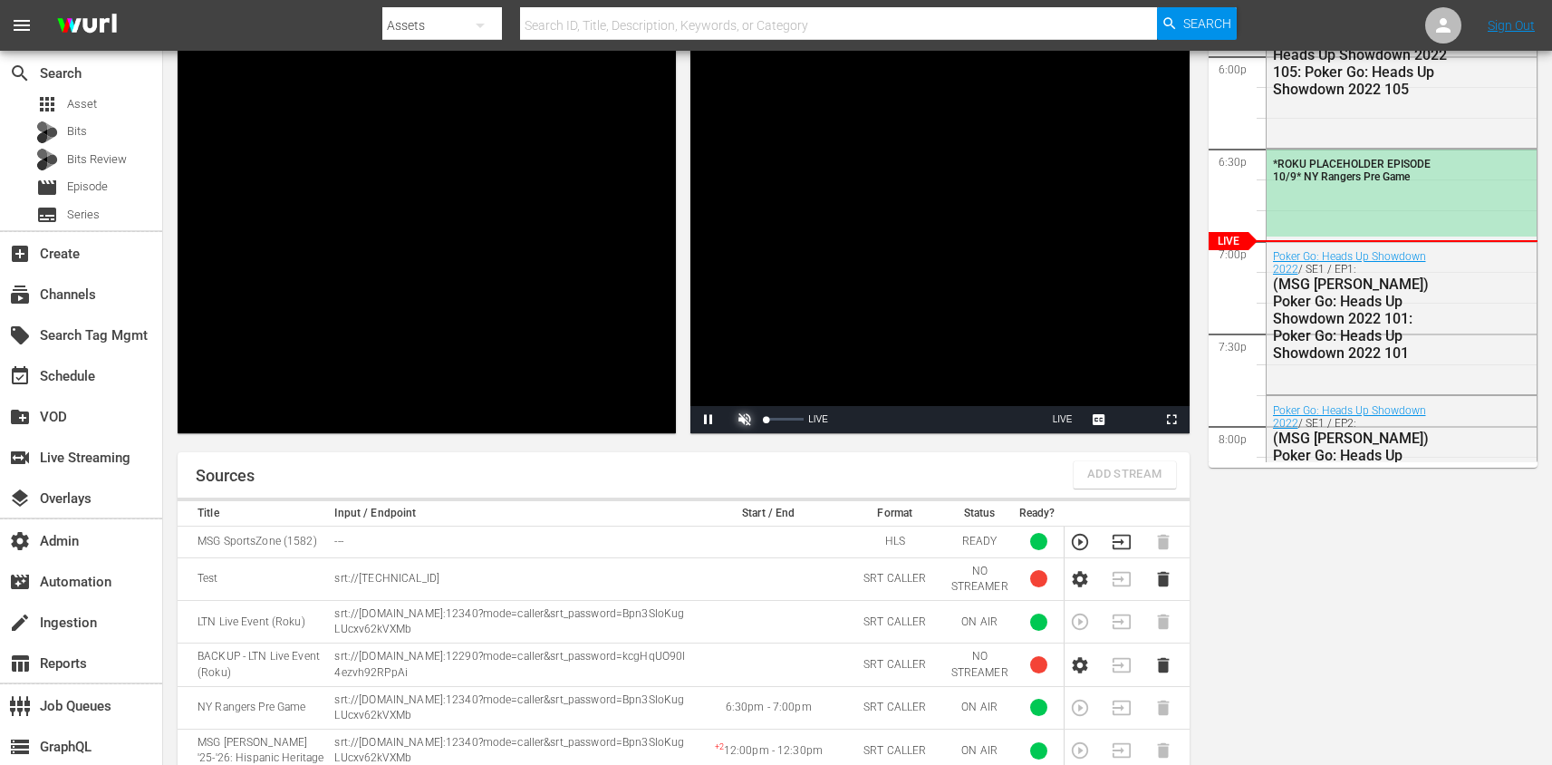
click at [745, 420] on span "Video Player" at bounding box center [745, 420] width 0 height 0
click at [768, 417] on div "5%" at bounding box center [784, 419] width 45 height 27
click at [767, 418] on div "Volume Level" at bounding box center [767, 419] width 1 height 3
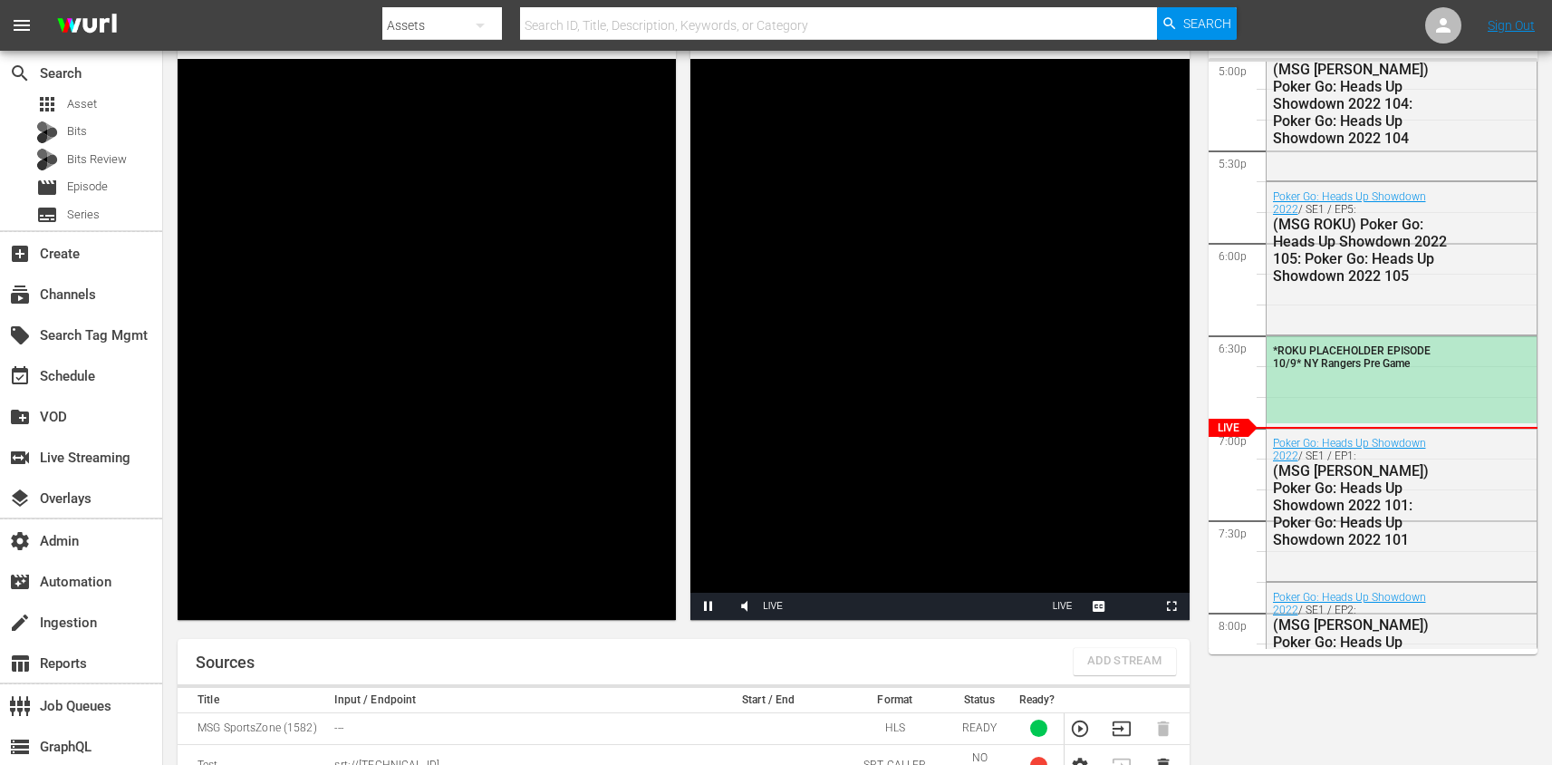
scroll to position [102, 0]
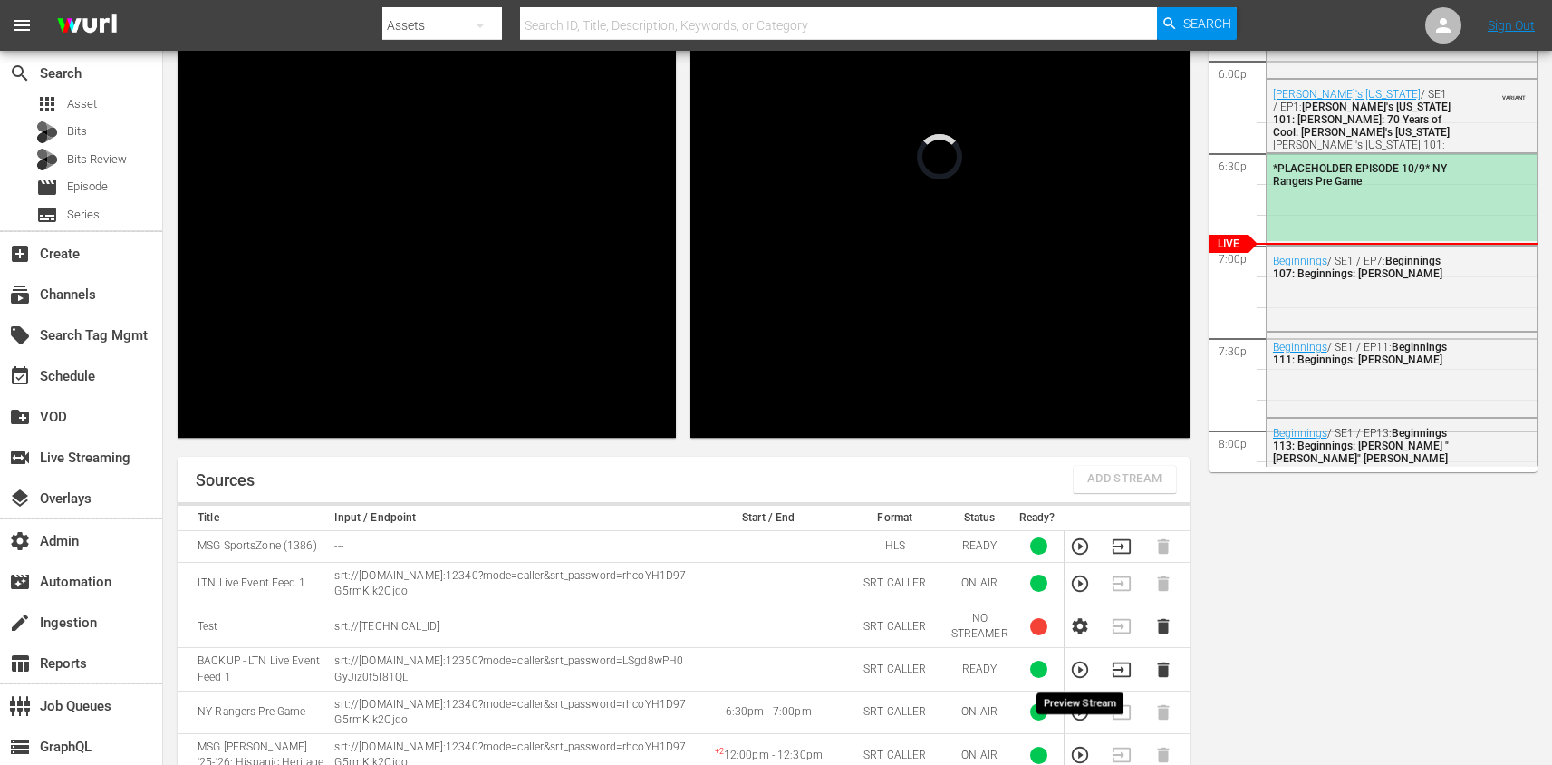
scroll to position [308, 0]
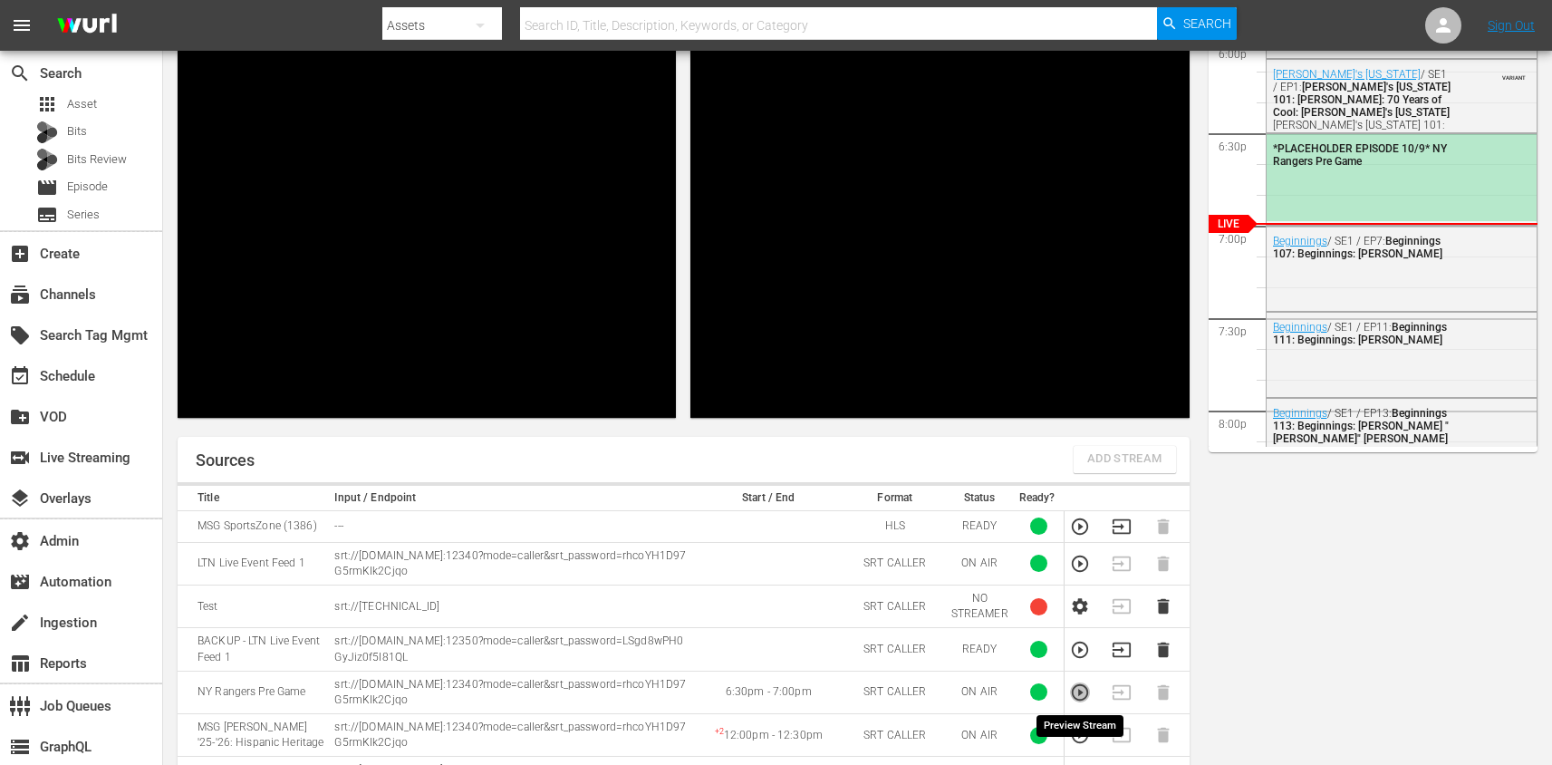
click at [1081, 698] on icon "button" at bounding box center [1080, 692] width 20 height 20
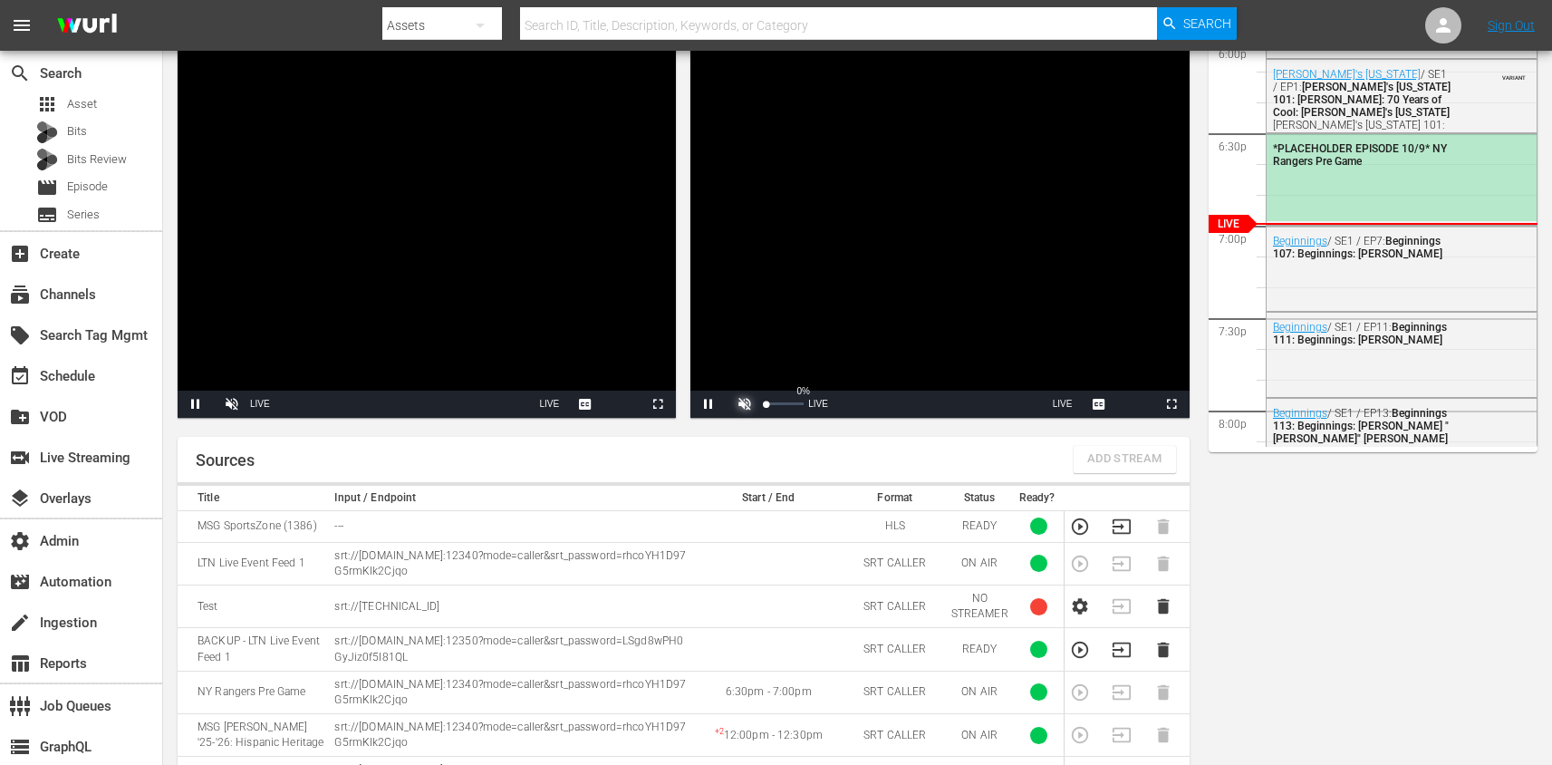
click at [745, 404] on span "Video Player" at bounding box center [745, 404] width 0 height 0
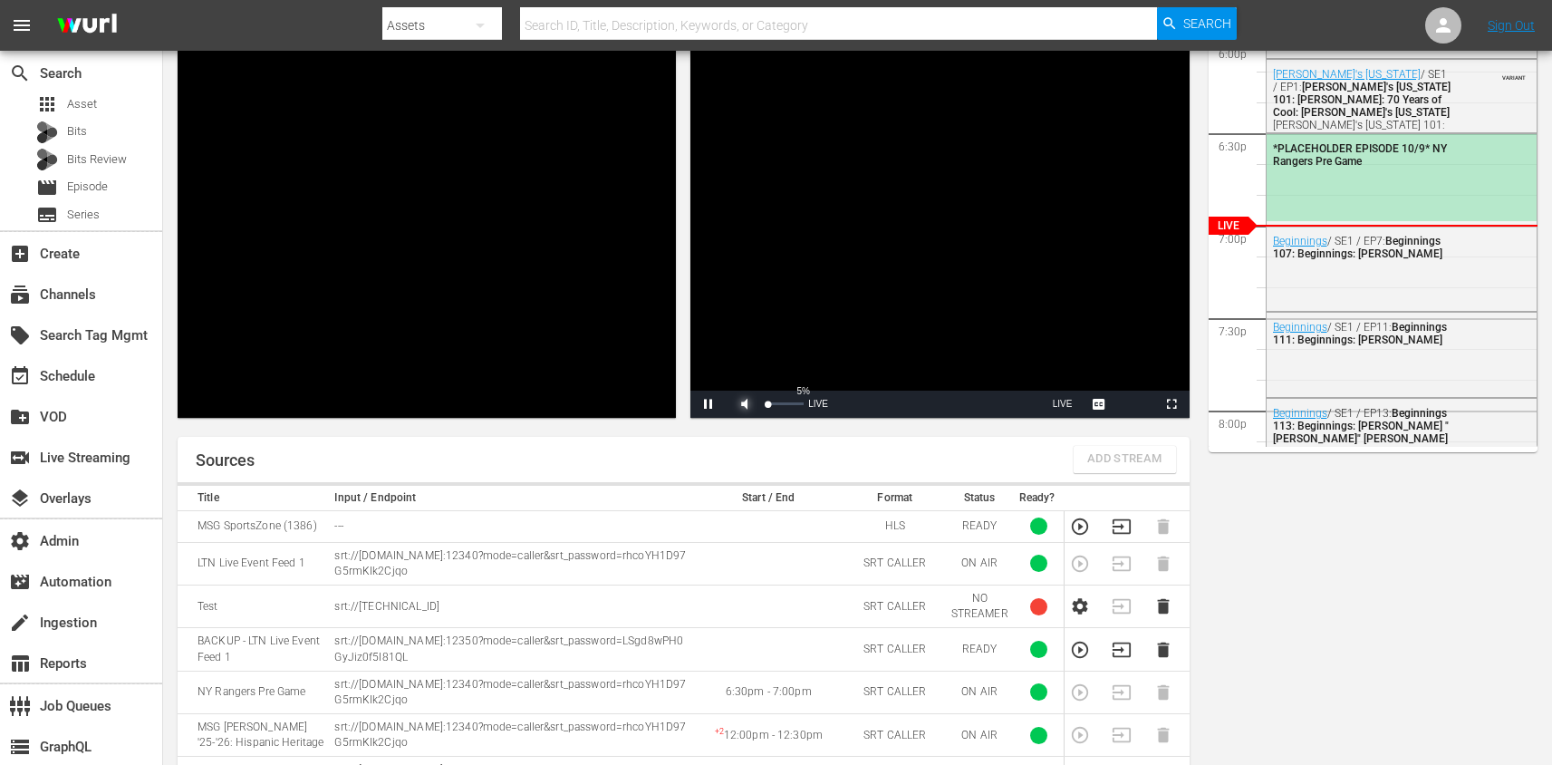
click at [768, 405] on div "Volume Level" at bounding box center [768, 403] width 2 height 3
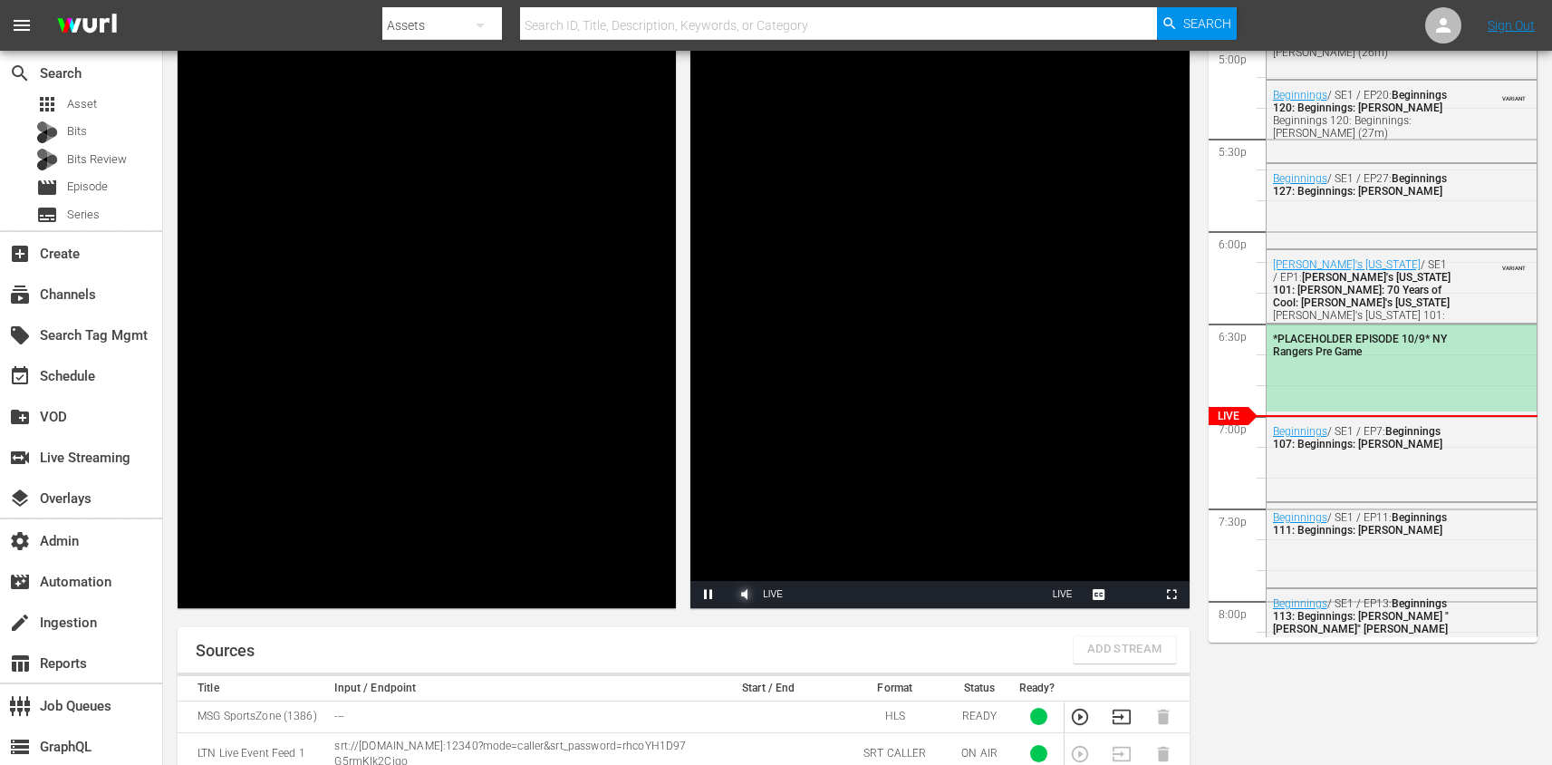
scroll to position [102, 0]
